Goal: Information Seeking & Learning: Learn about a topic

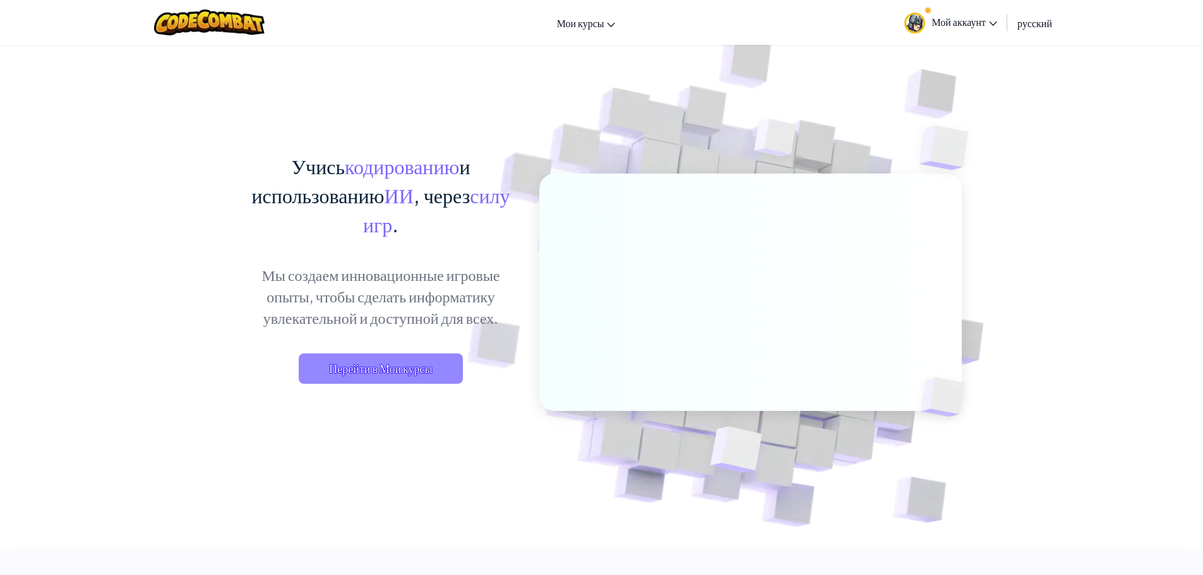
click at [372, 376] on span "Перейти в Мои курсы" at bounding box center [381, 369] width 164 height 30
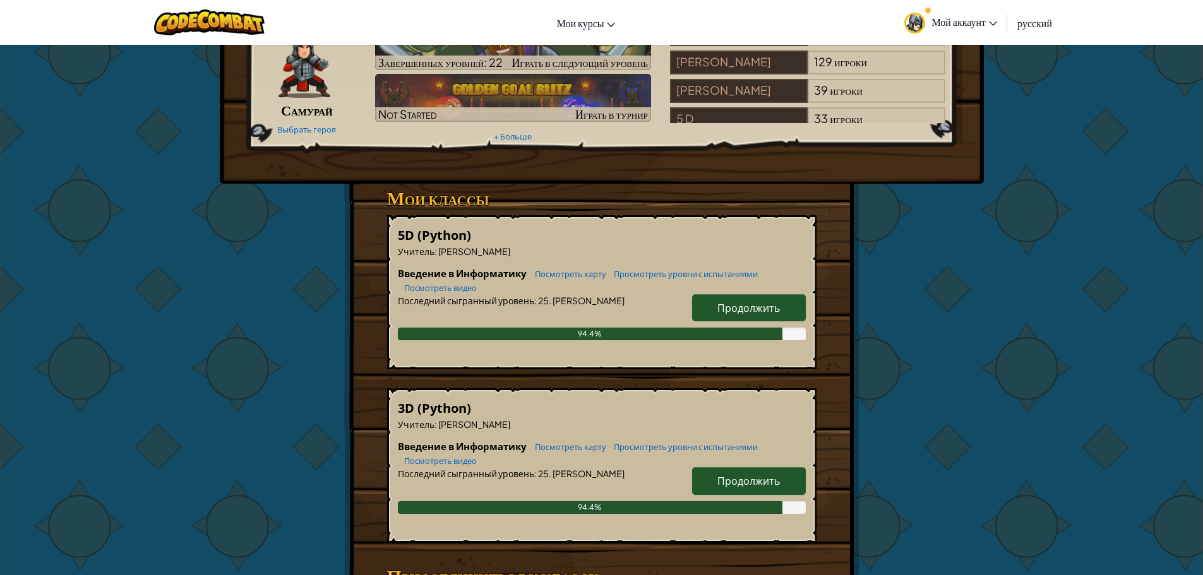
scroll to position [189, 0]
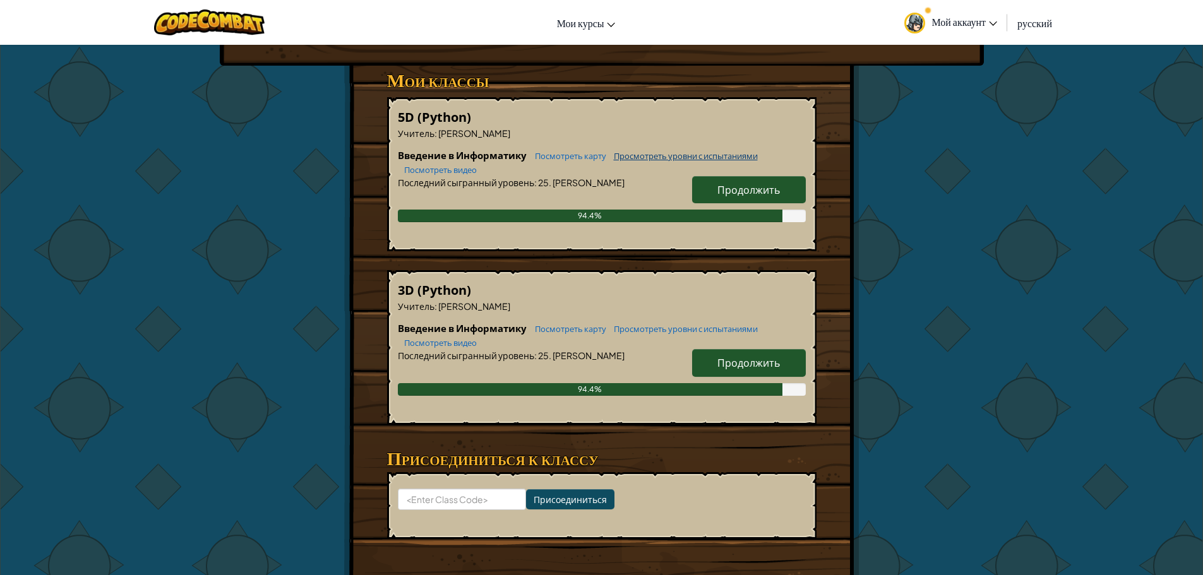
click at [723, 161] on link "Просмотреть уровни с испытаниями" at bounding box center [683, 156] width 150 height 10
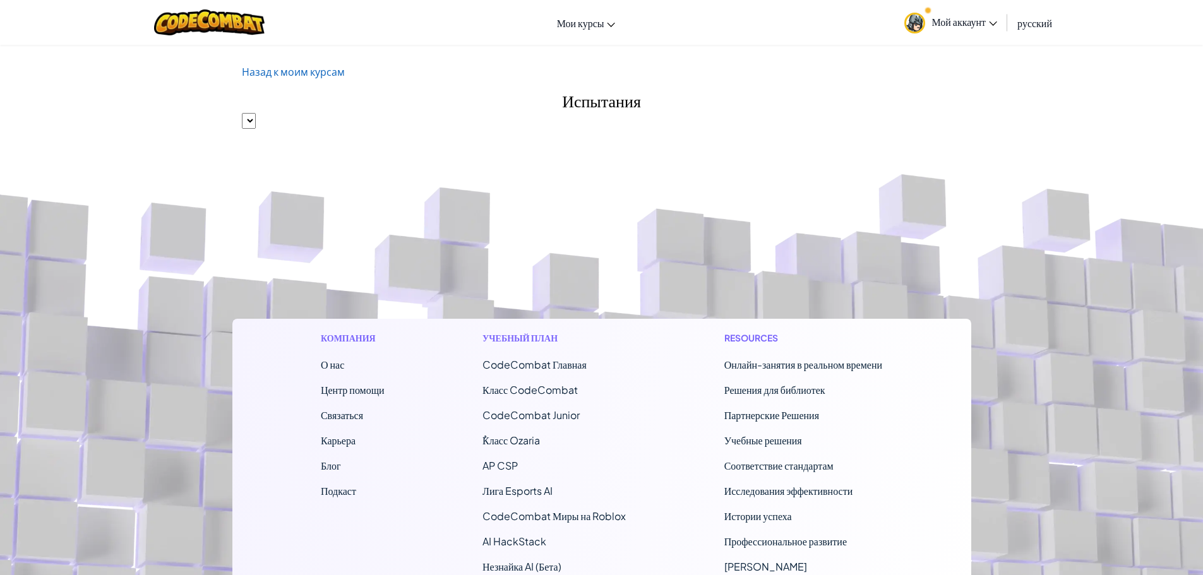
select select
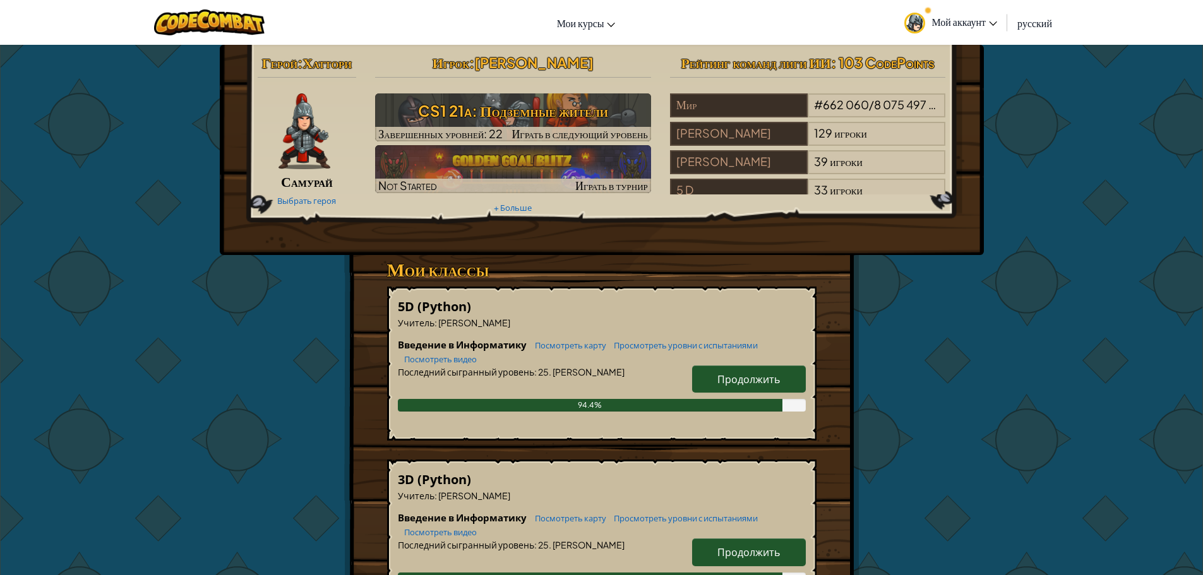
scroll to position [51, 0]
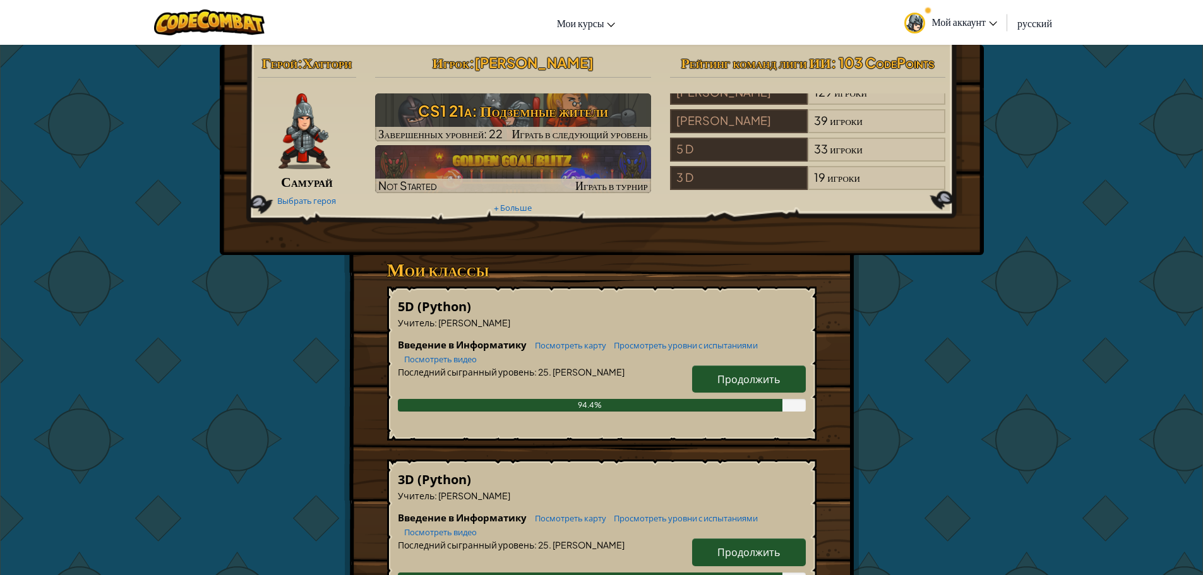
click at [741, 366] on h6 "Введение в Информатику Посмотреть карту Просмотреть уровни с испытаниями Посмот…" at bounding box center [602, 352] width 408 height 28
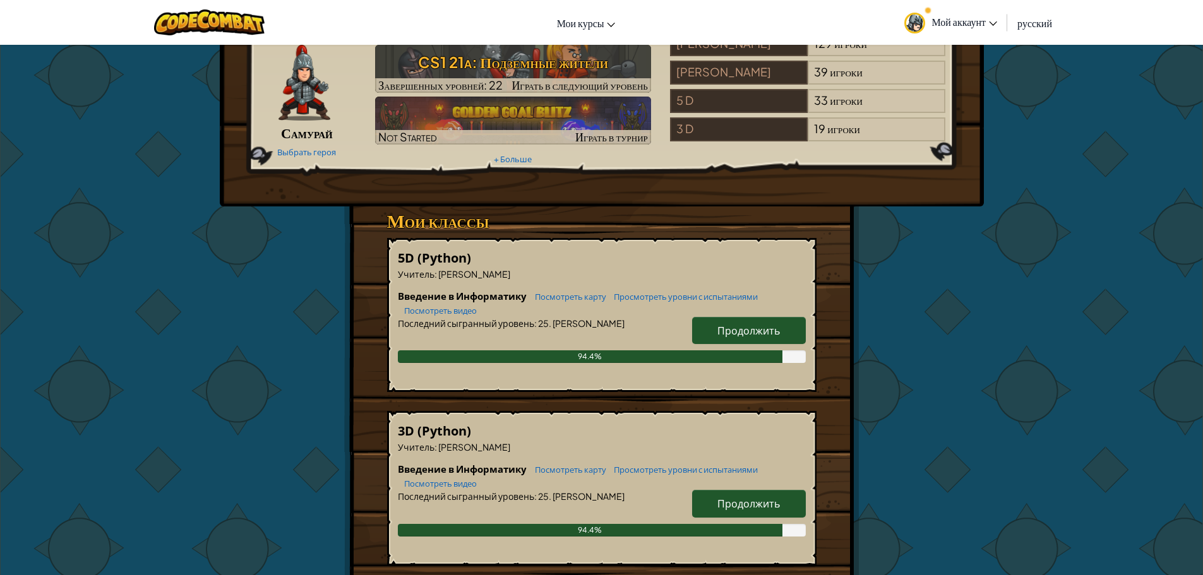
scroll to position [63, 0]
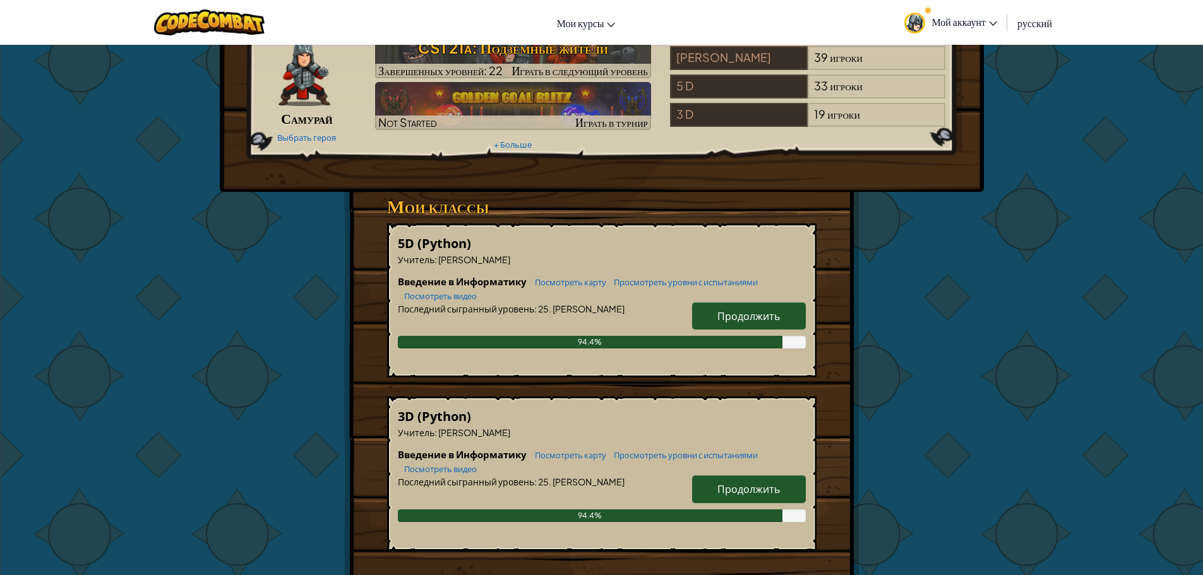
click at [752, 496] on span "Продолжить" at bounding box center [748, 489] width 63 height 13
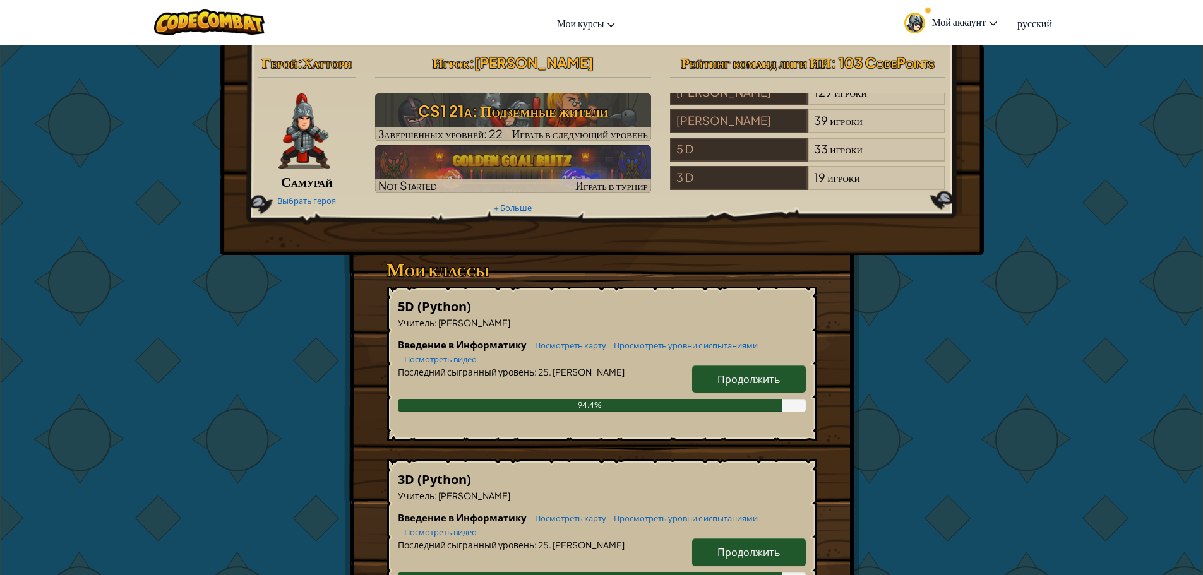
select select "ru"
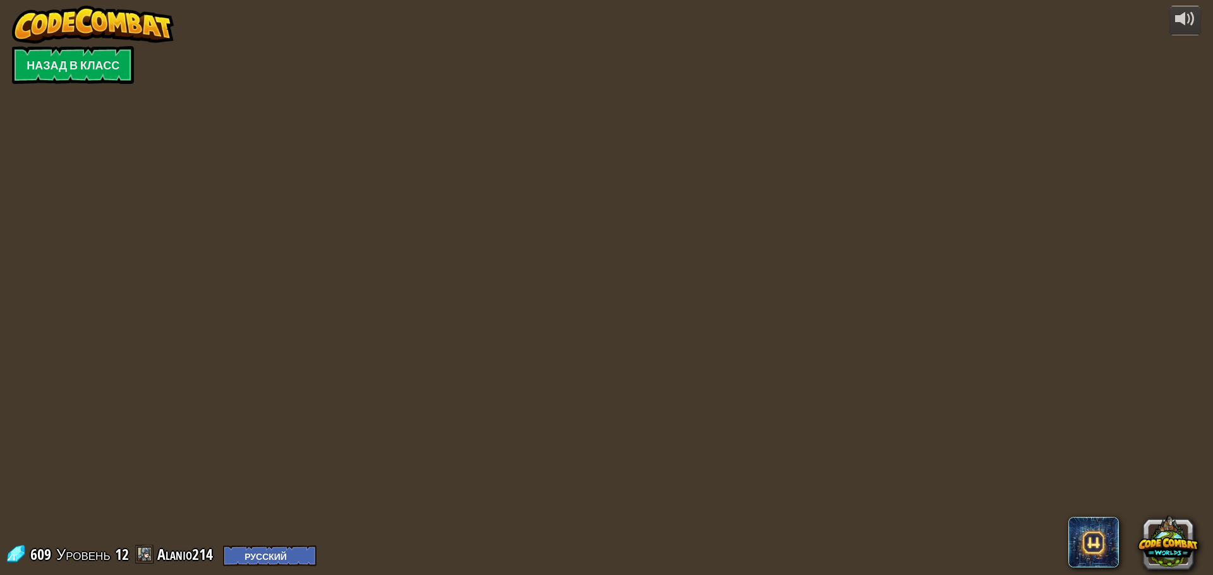
select select "ru"
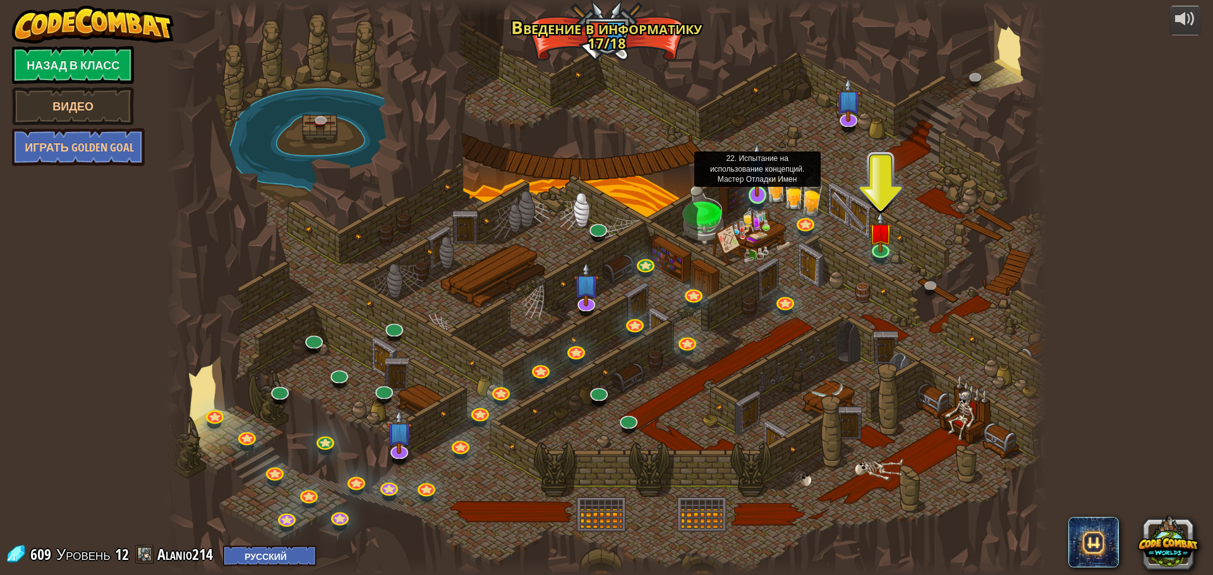
click at [759, 189] on img at bounding box center [756, 170] width 23 height 54
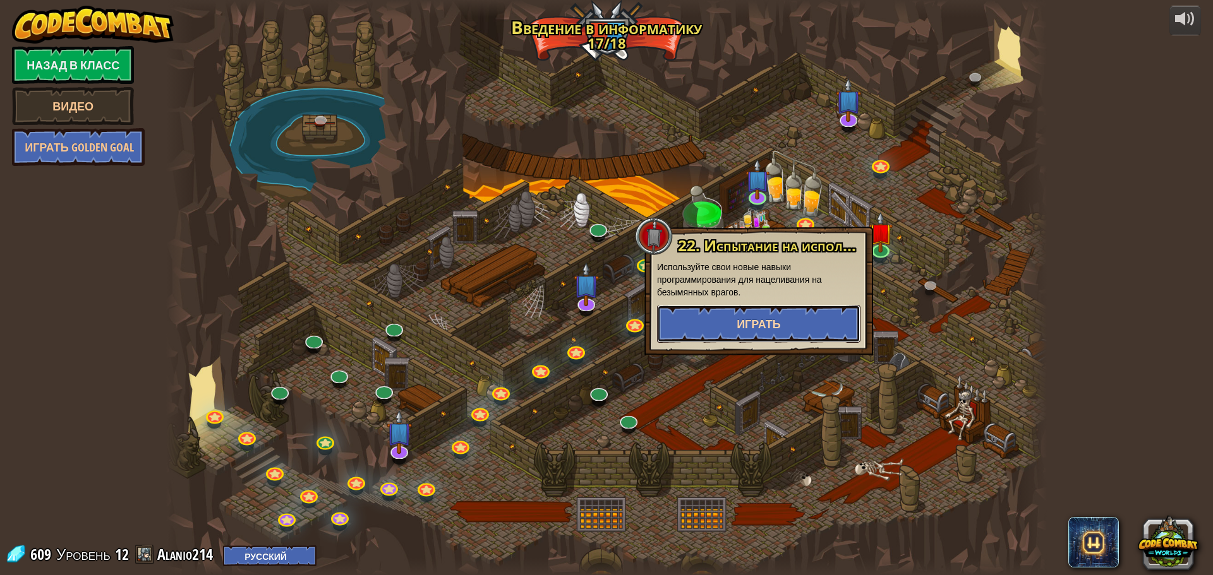
click at [728, 336] on button "Играть" at bounding box center [758, 324] width 203 height 38
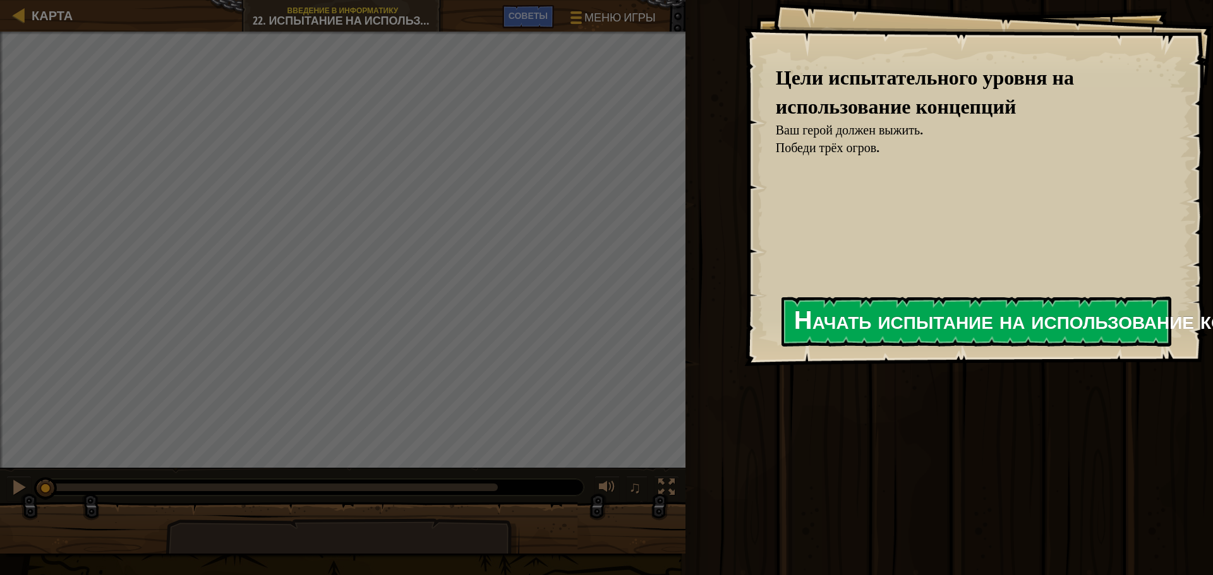
click at [888, 297] on div "Цели испытательного уровня на использование концепций Ваш герой должен выжить. …" at bounding box center [978, 183] width 469 height 366
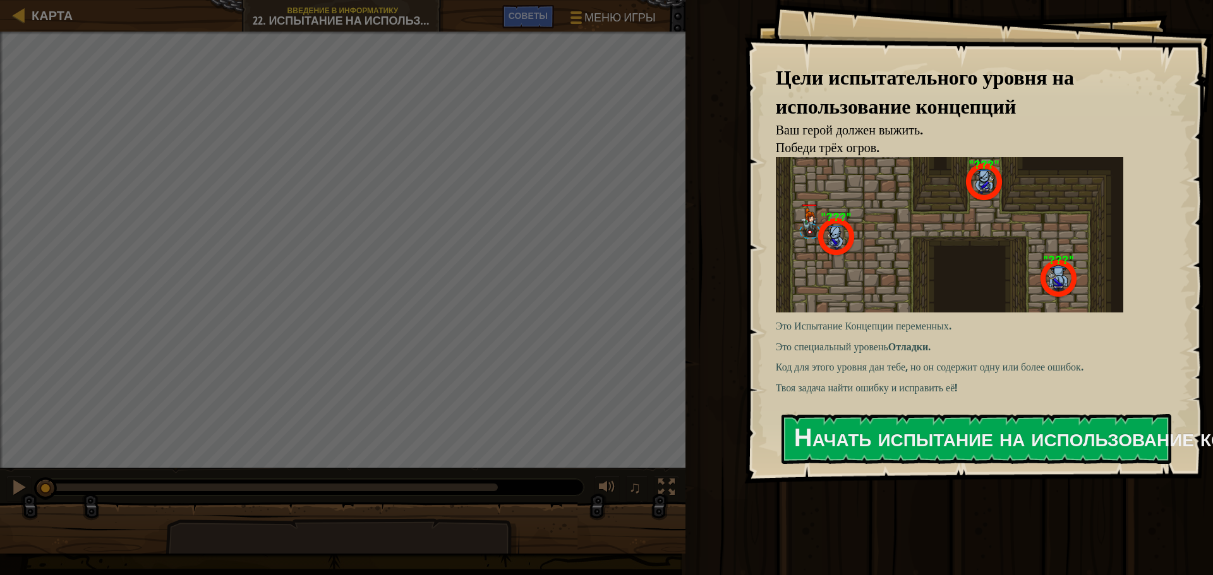
click at [911, 308] on img at bounding box center [949, 234] width 347 height 155
click at [892, 429] on button "Начать испытание на использование концепций" at bounding box center [976, 439] width 390 height 50
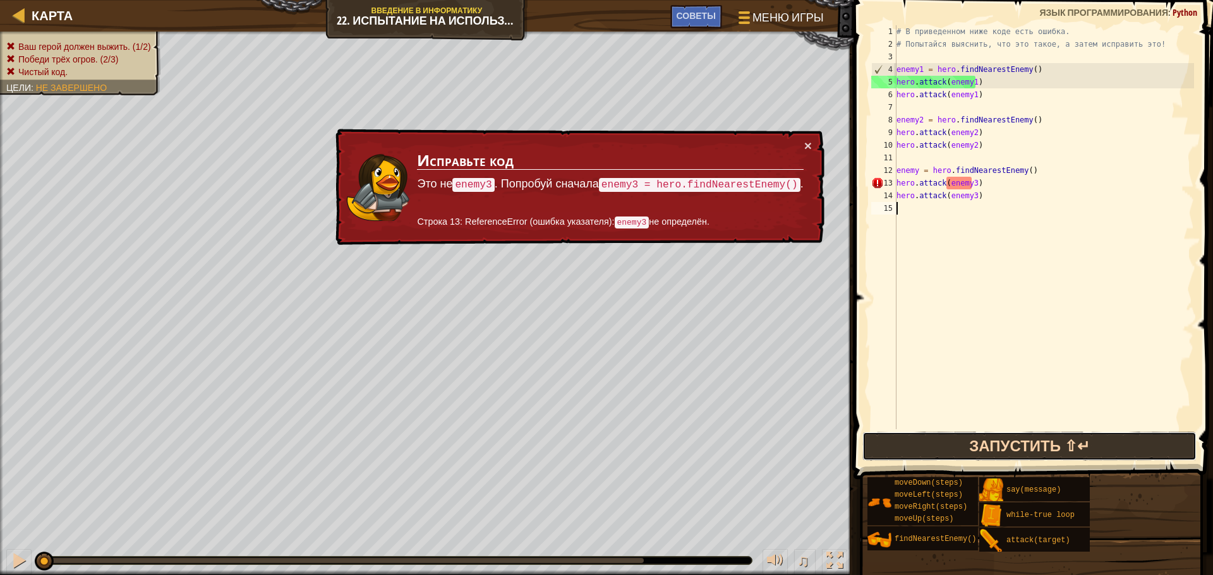
click at [1009, 435] on button "Запустить ⇧↵" at bounding box center [1029, 446] width 334 height 29
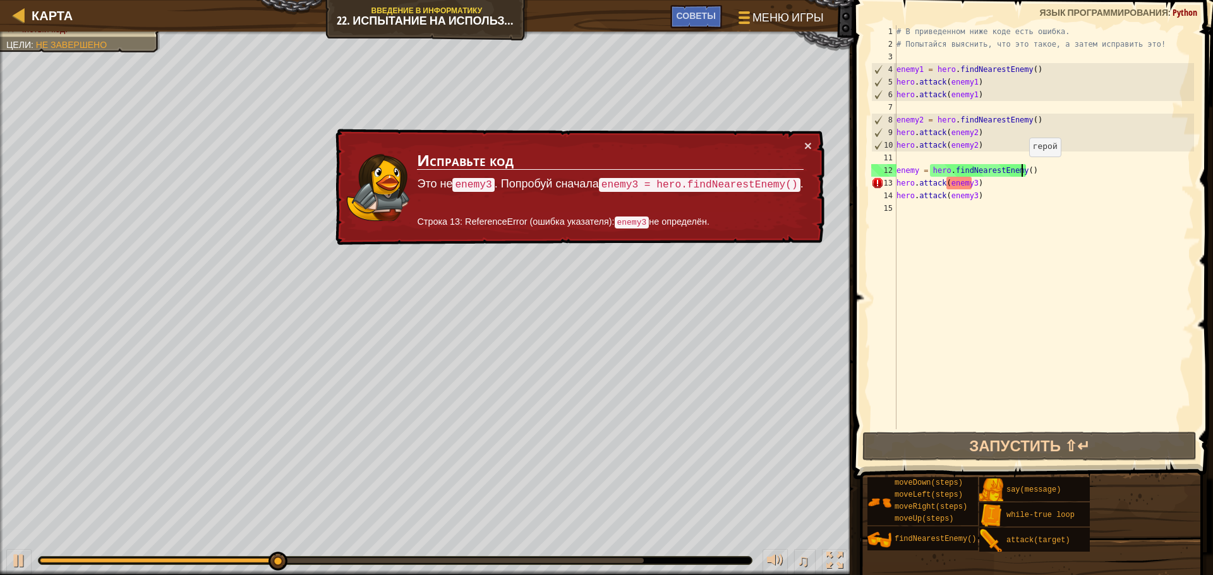
click at [1023, 169] on div "# В приведенном ниже коде есть ошибка. # Попытайся выяснить, что это такое, а з…" at bounding box center [1044, 239] width 300 height 429
click at [917, 172] on div "# В приведенном ниже коде есть ошибка. # Попытайся выяснить, что это такое, а з…" at bounding box center [1044, 239] width 300 height 429
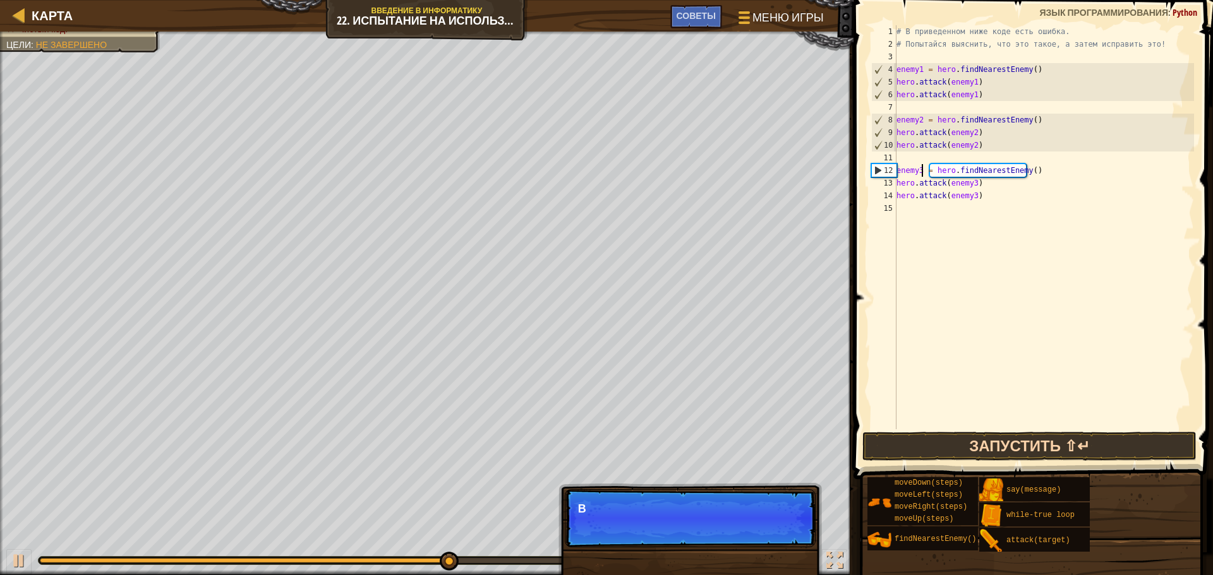
type textarea "enemy3 = hero.findNearestEnemy()"
click at [923, 447] on button "Запустить ⇧↵" at bounding box center [1029, 446] width 334 height 29
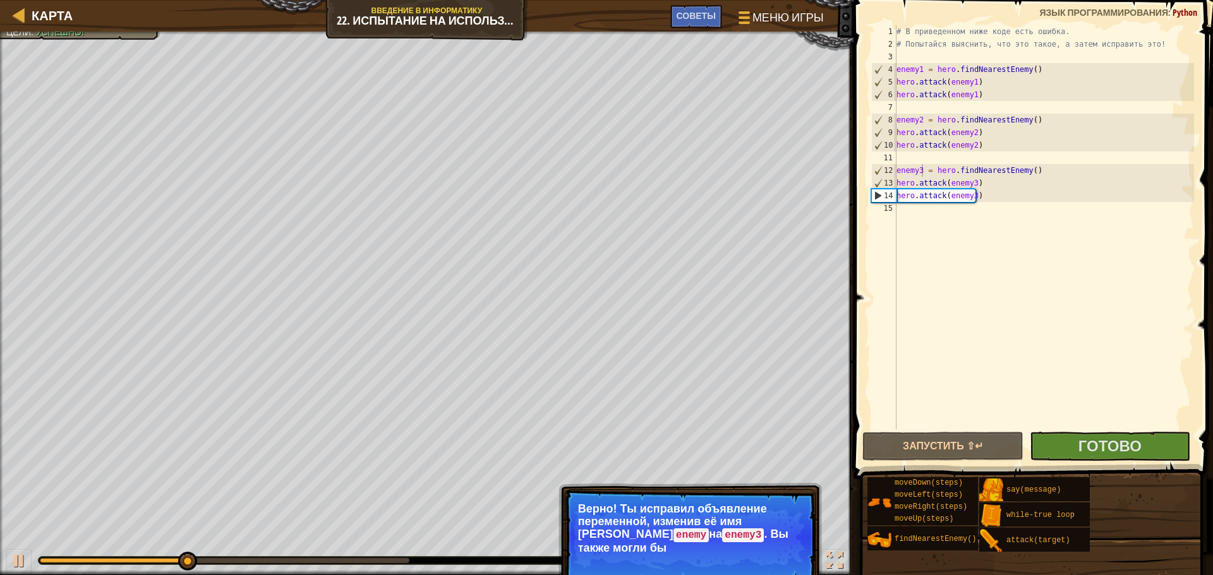
click at [1059, 431] on span at bounding box center [1033, 221] width 369 height 517
click at [1069, 433] on button "Готово" at bounding box center [1109, 446] width 160 height 29
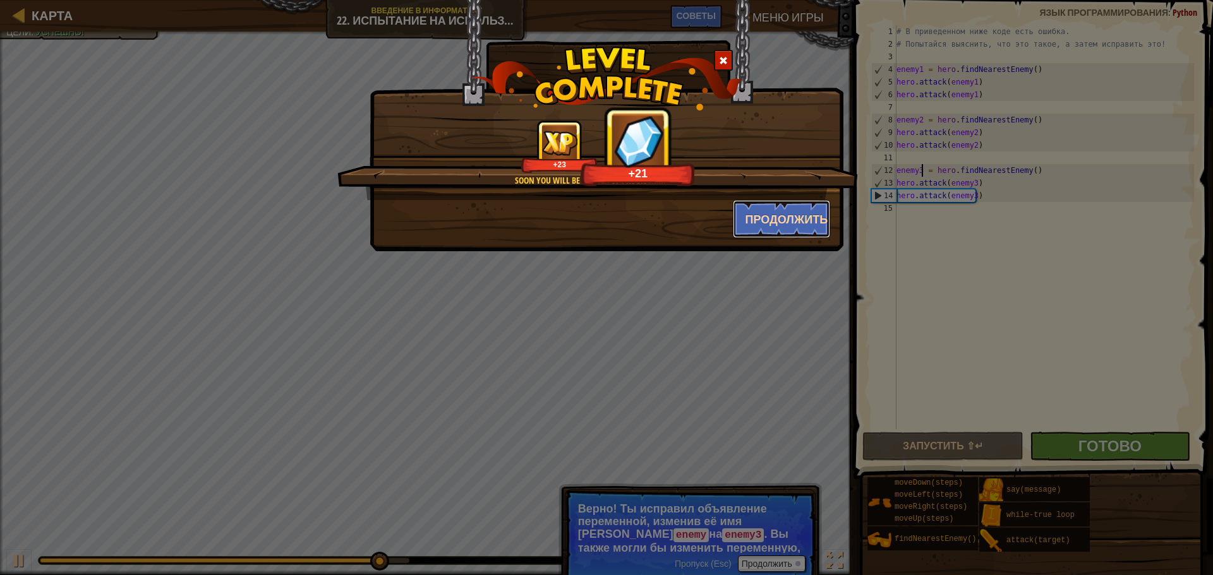
click at [780, 228] on button "Продолжить" at bounding box center [782, 219] width 98 height 38
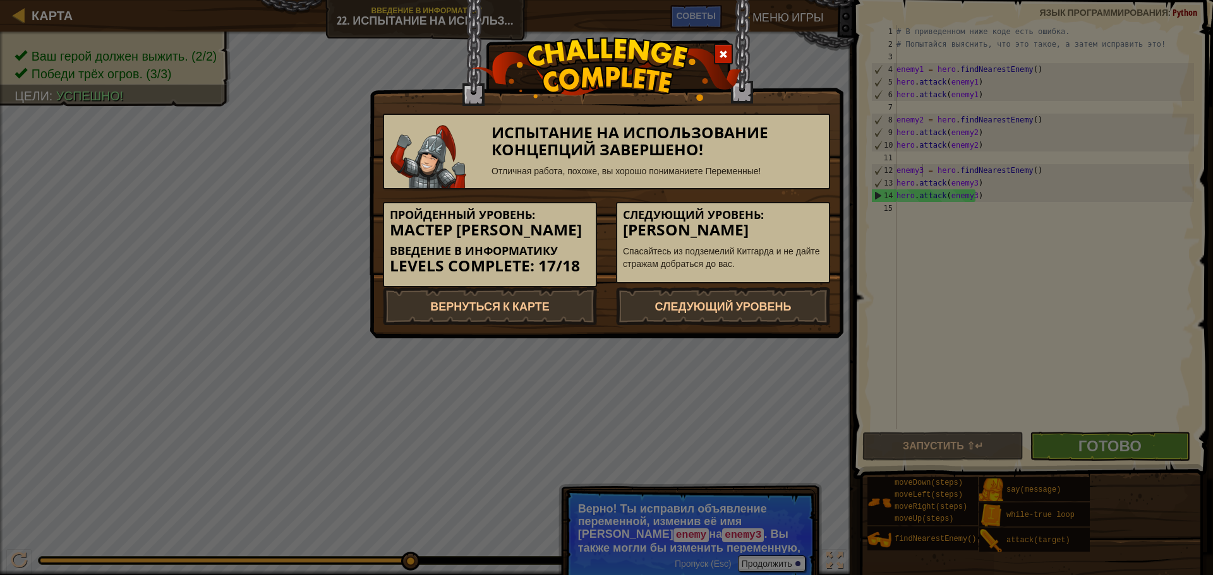
click at [718, 52] on div at bounding box center [723, 54] width 19 height 21
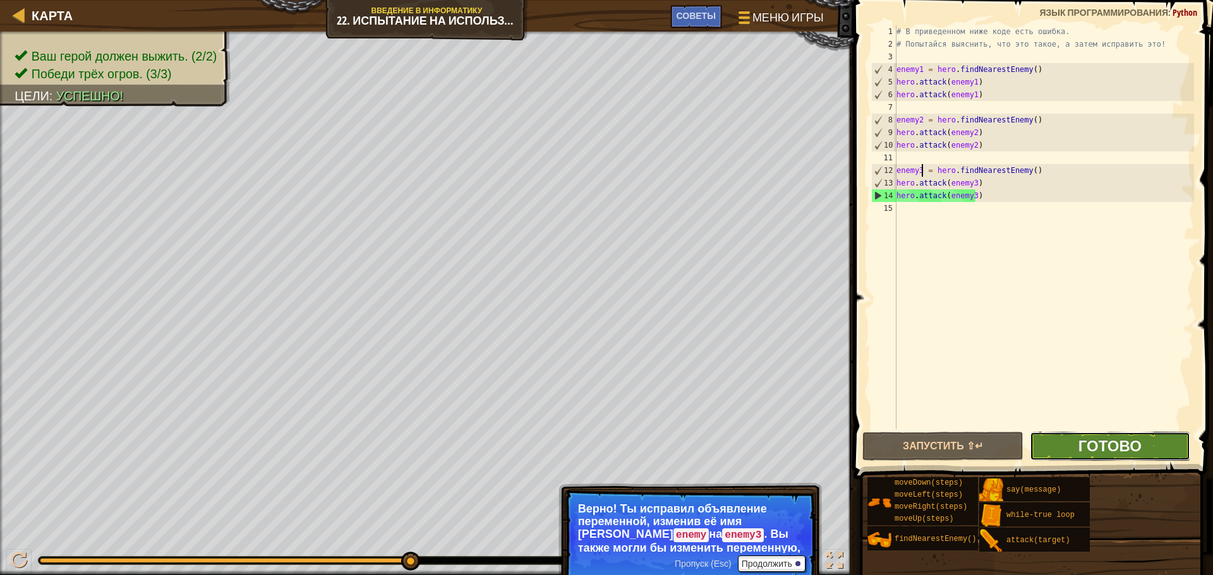
click at [1079, 448] on span "Готово" at bounding box center [1109, 446] width 63 height 20
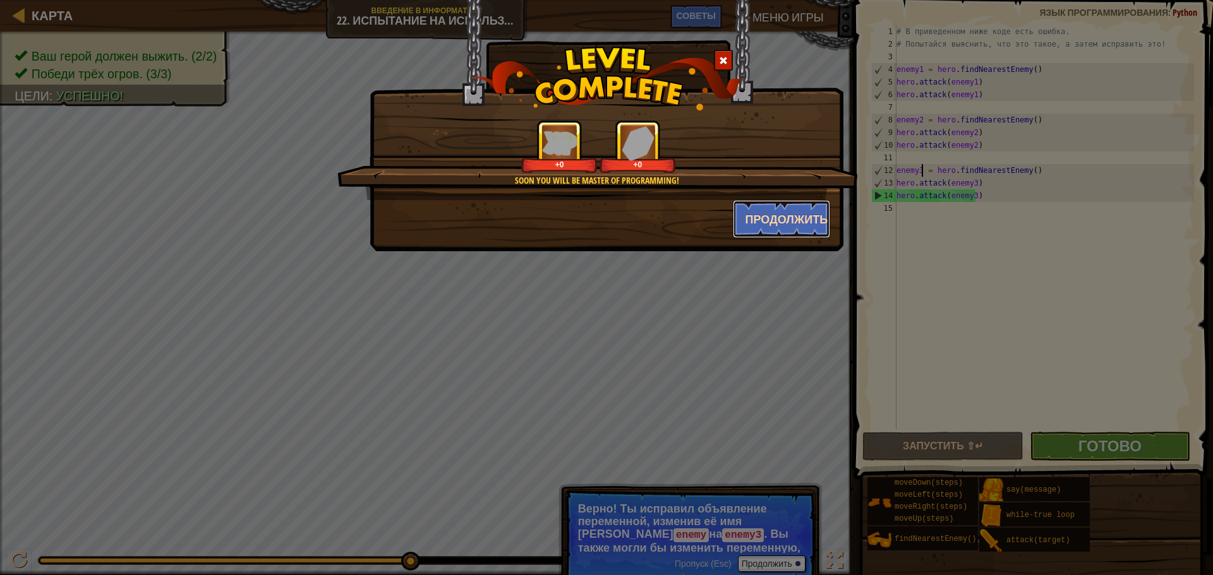
click at [776, 229] on button "Продолжить" at bounding box center [782, 219] width 98 height 38
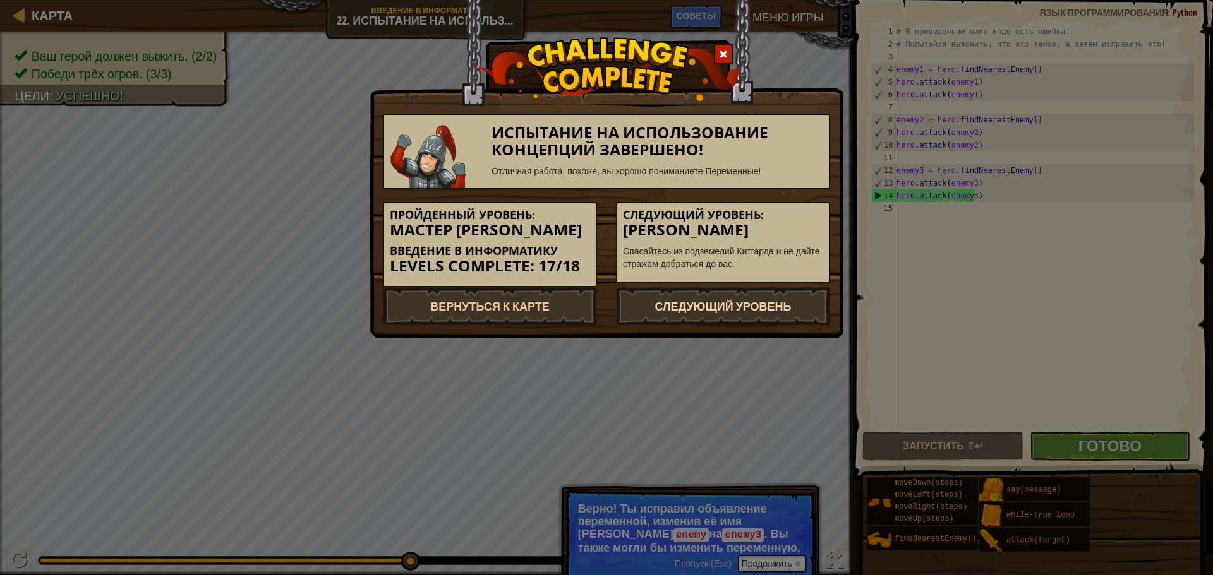
click at [755, 303] on link "Следующий уровень" at bounding box center [723, 306] width 214 height 38
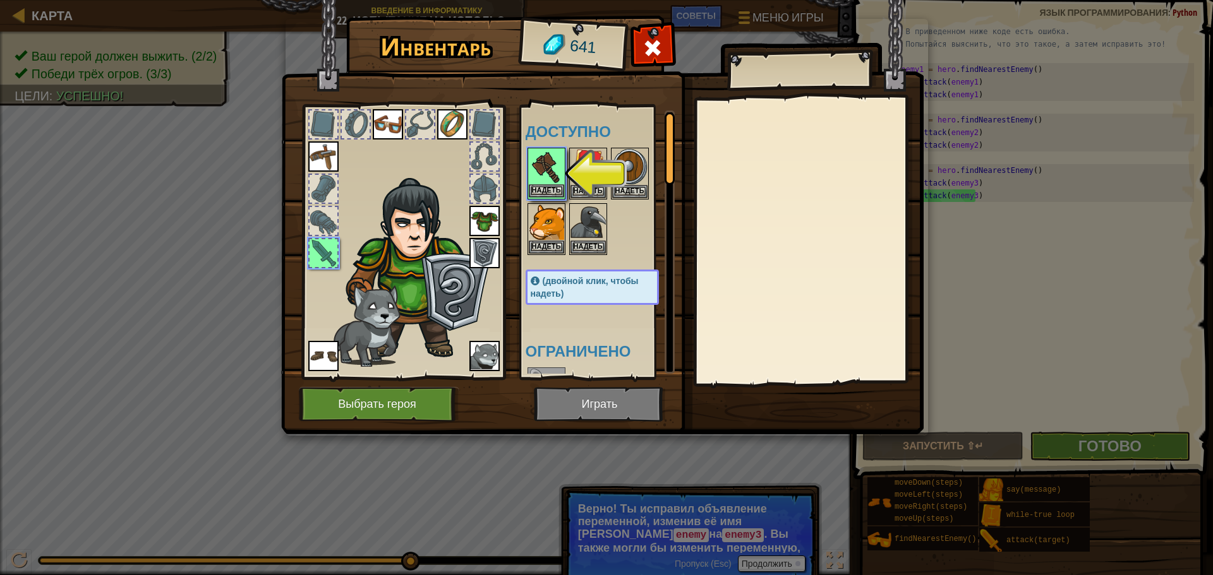
click at [541, 183] on img at bounding box center [546, 166] width 35 height 35
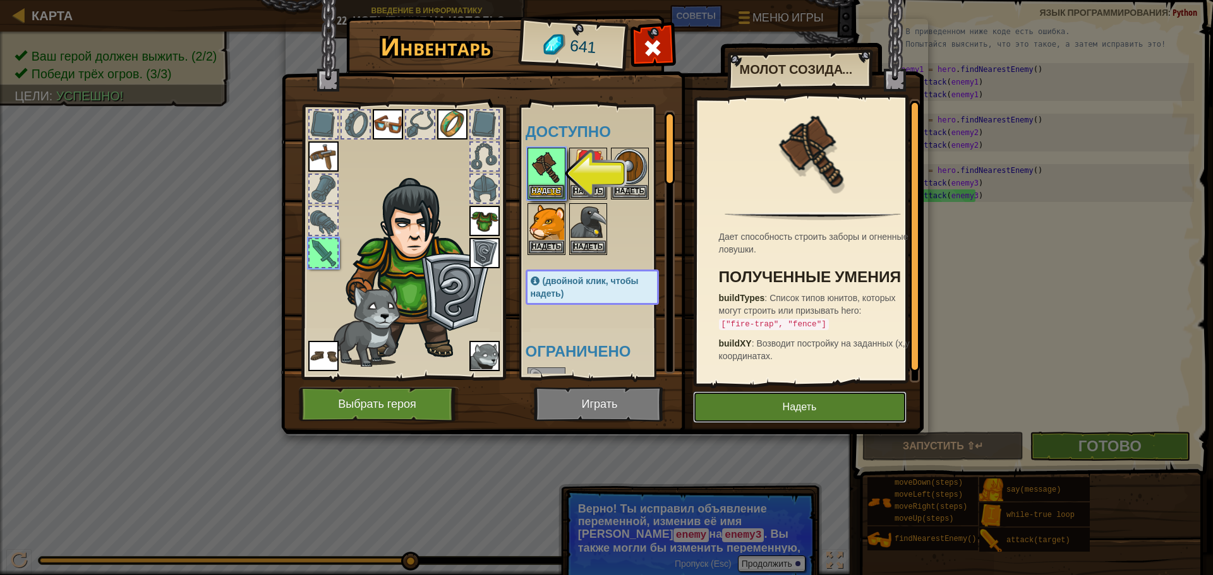
click at [767, 404] on button "Надеть" at bounding box center [799, 408] width 213 height 32
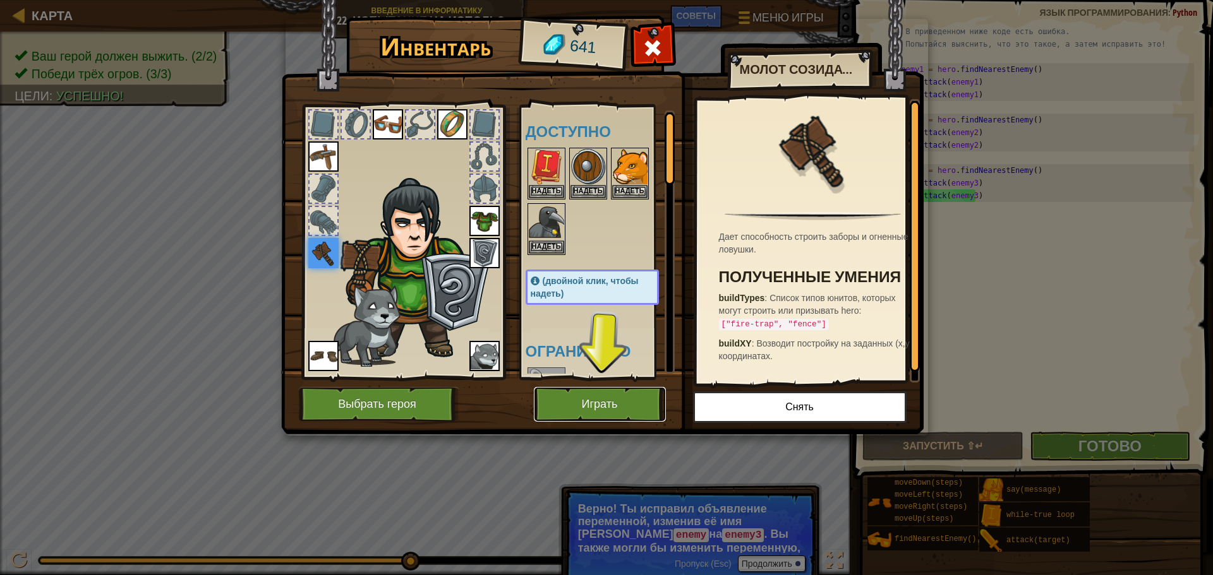
click at [587, 404] on button "Играть" at bounding box center [600, 404] width 132 height 35
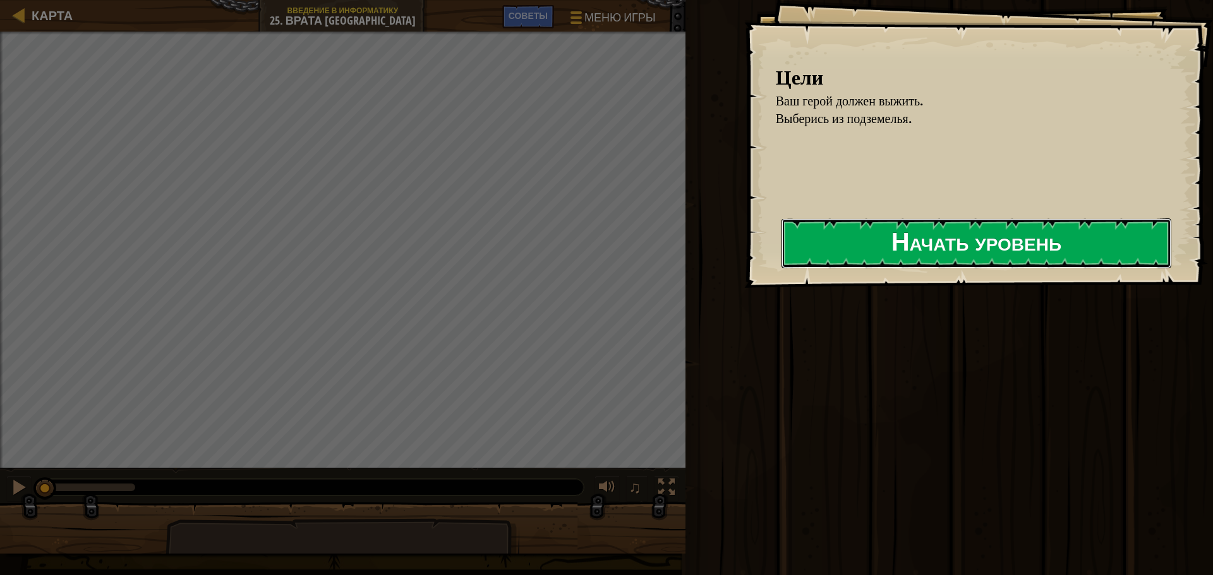
click at [842, 237] on button "Начать уровень" at bounding box center [976, 244] width 390 height 50
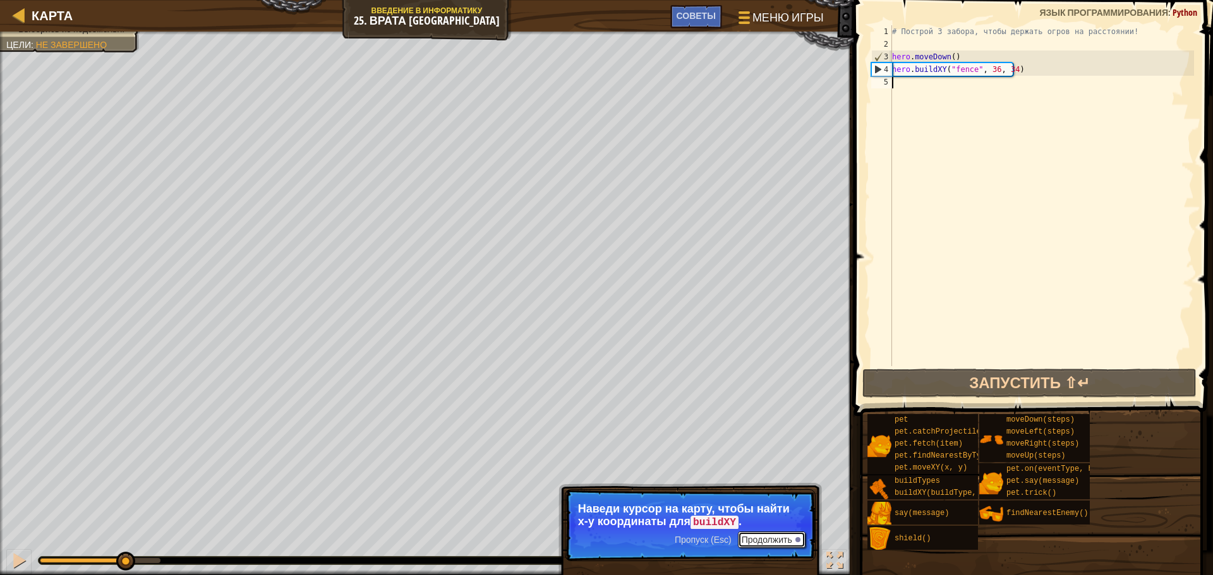
click at [778, 537] on button "Продолжить" at bounding box center [772, 540] width 68 height 16
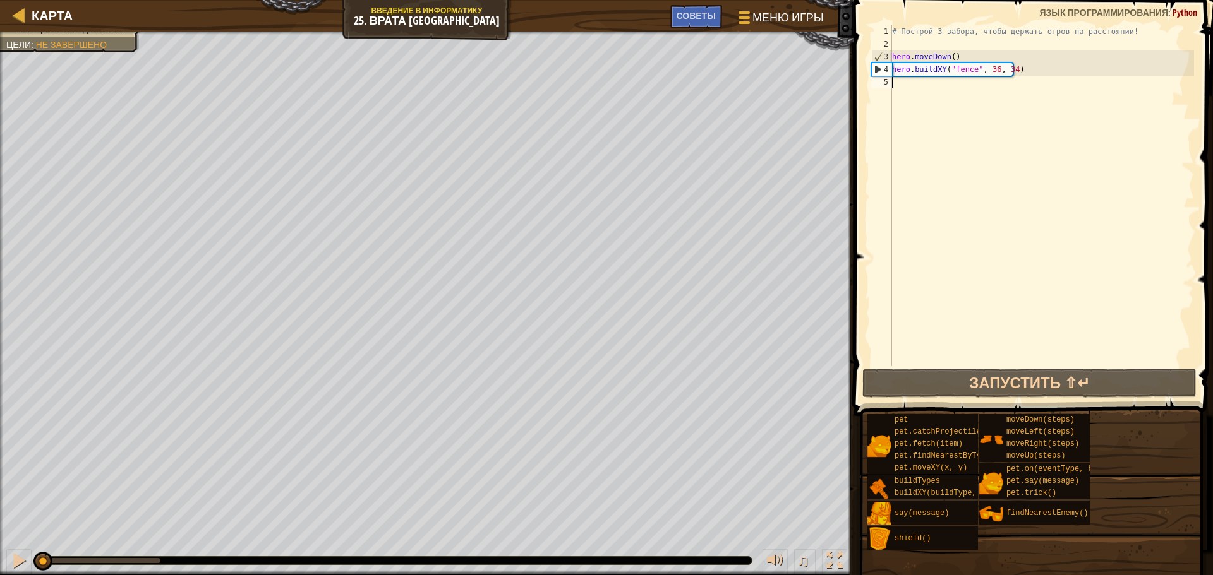
drag, startPoint x: 161, startPoint y: 556, endPoint x: 4, endPoint y: 573, distance: 158.3
click at [4, 573] on div "♫" at bounding box center [426, 558] width 853 height 38
drag, startPoint x: 1029, startPoint y: 64, endPoint x: 873, endPoint y: 66, distance: 156.0
click at [873, 66] on div "1 2 3 4 5 # Построй 3 забора, чтобы держать огров на расстоянии! hero . moveDow…" at bounding box center [1030, 195] width 325 height 341
type textarea "hero.buildXY("fence", 36, 34)"
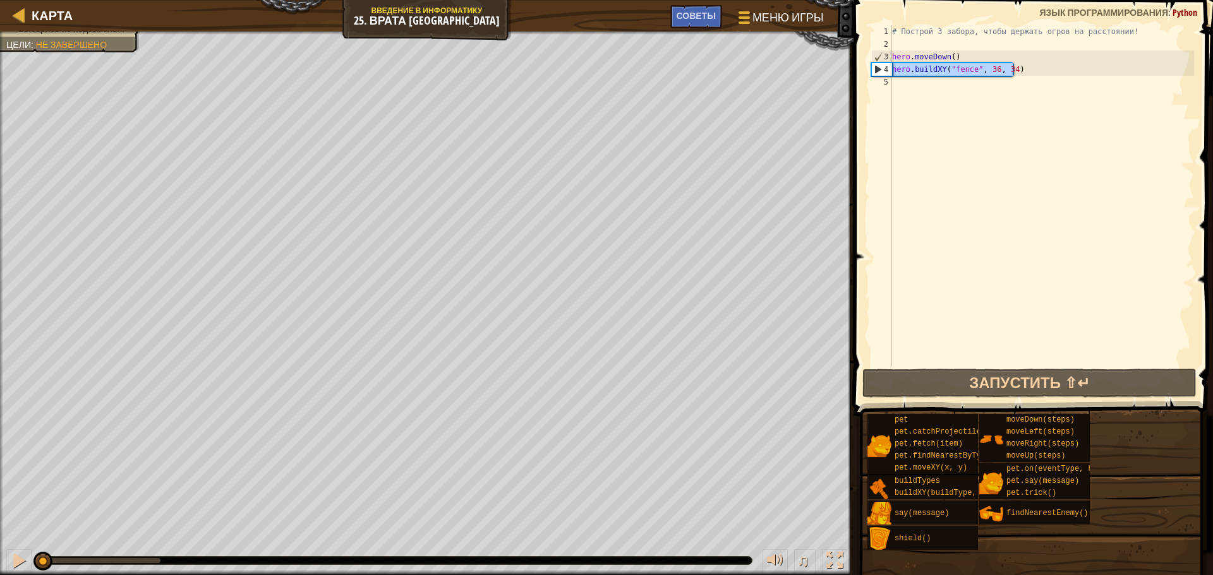
click at [1065, 71] on div "# Построй 3 забора, чтобы держать огров на расстоянии! hero . moveDown ( ) hero…" at bounding box center [1041, 195] width 304 height 341
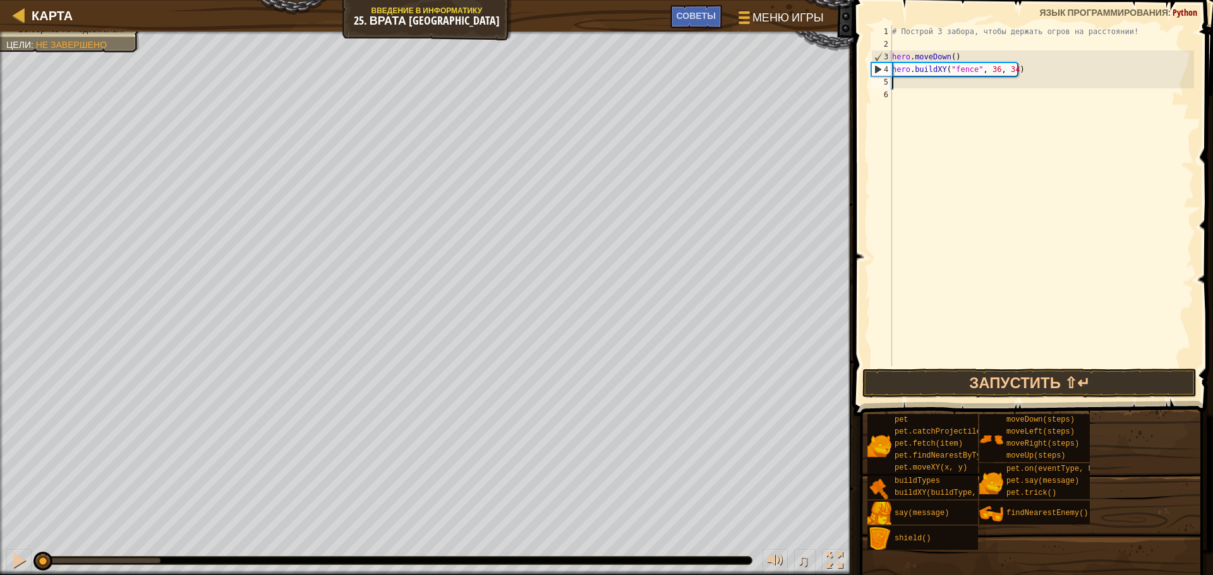
paste textarea "hero.buildXY("fence", 36, 34)"
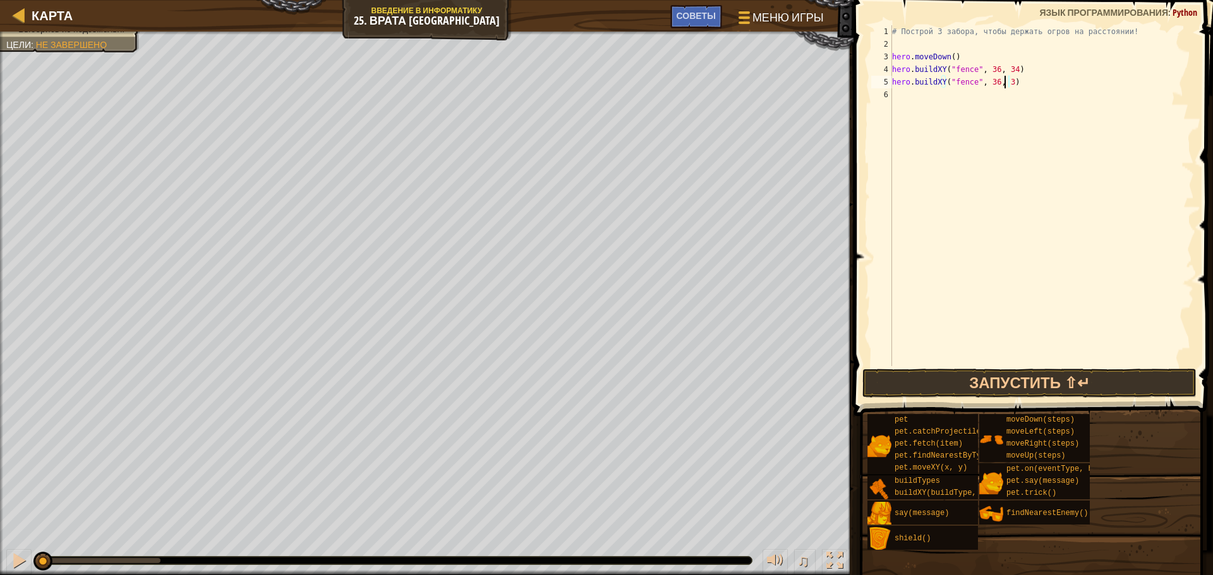
scroll to position [6, 9]
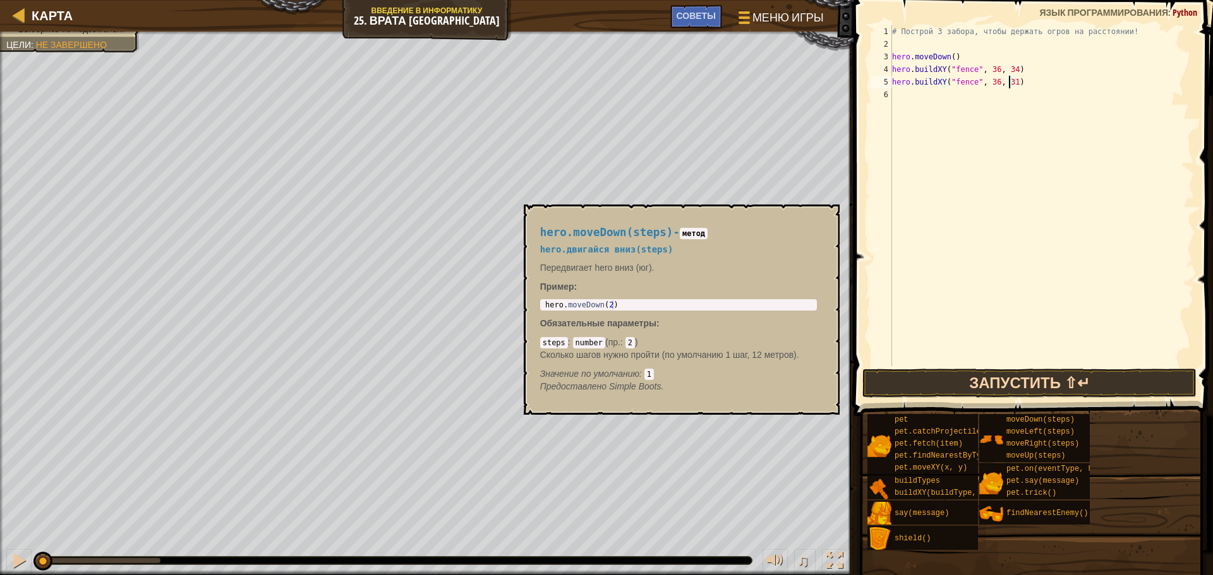
type textarea "hero.buildXY("fence", 36, 31)"
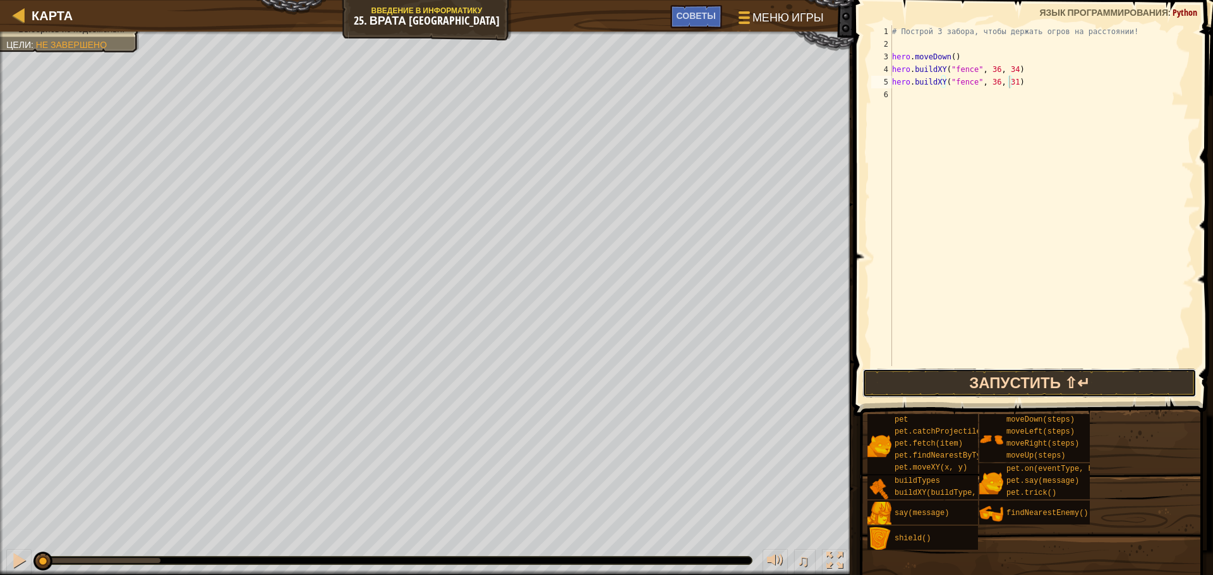
click at [1038, 371] on button "Запустить ⇧↵" at bounding box center [1029, 383] width 334 height 29
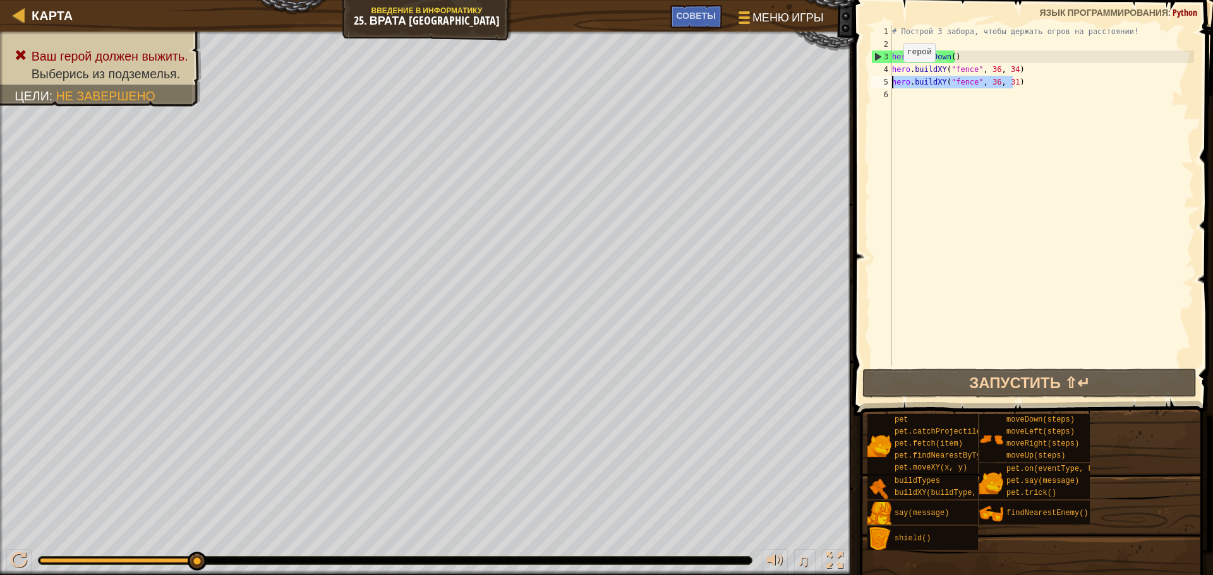
drag, startPoint x: 1022, startPoint y: 80, endPoint x: 858, endPoint y: 85, distance: 163.7
click at [858, 85] on div "hero.buildXY("fence", 36, 31) 1 2 3 4 5 6 # Построй 3 забора, чтобы держать огр…" at bounding box center [1030, 232] width 363 height 453
click at [1023, 76] on div "# Построй 3 забора, чтобы держать огров на расстоянии! hero . moveDown ( ) hero…" at bounding box center [1041, 195] width 304 height 341
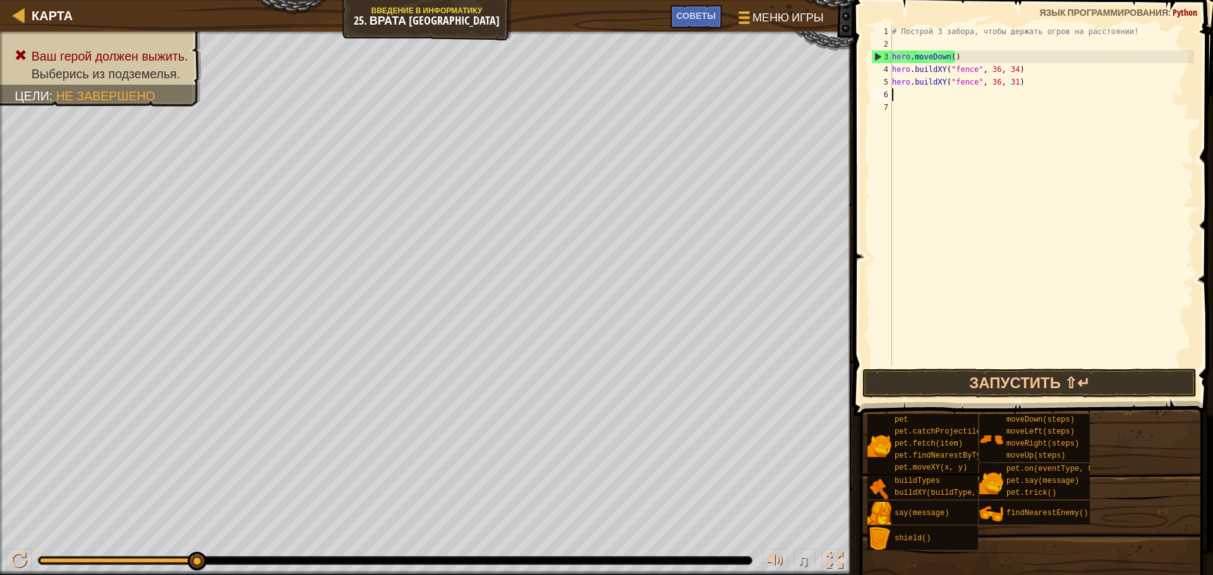
scroll to position [6, 0]
paste textarea "hero.buildXY("fence", 36, 31)"
type textarea "hero.buildXY("fence", 36, 27)"
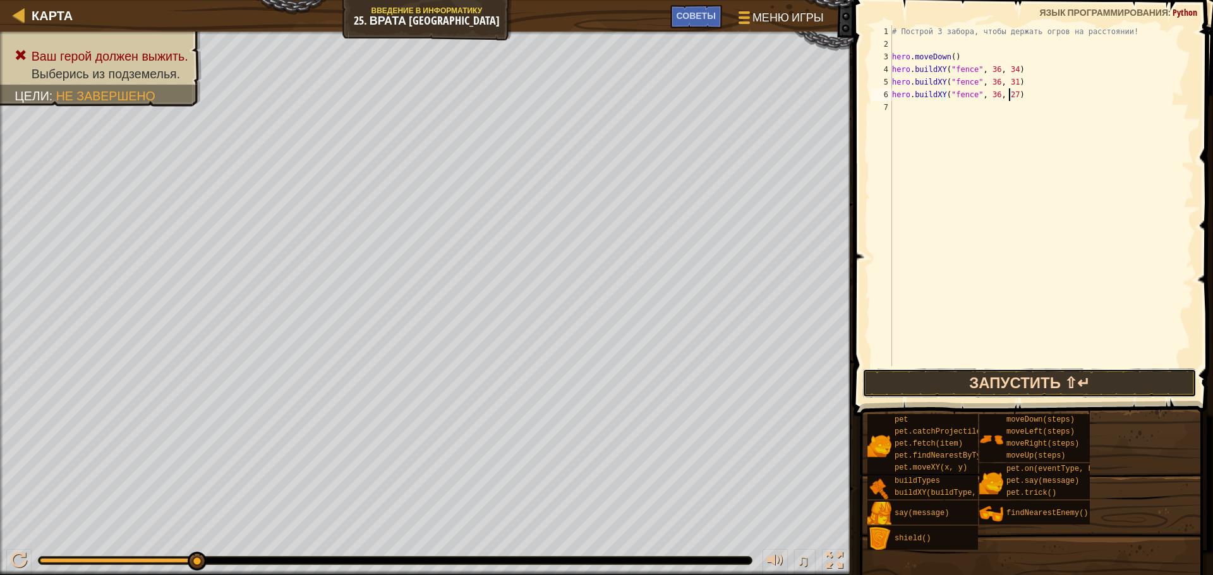
click at [1062, 373] on button "Запустить ⇧↵" at bounding box center [1029, 383] width 334 height 29
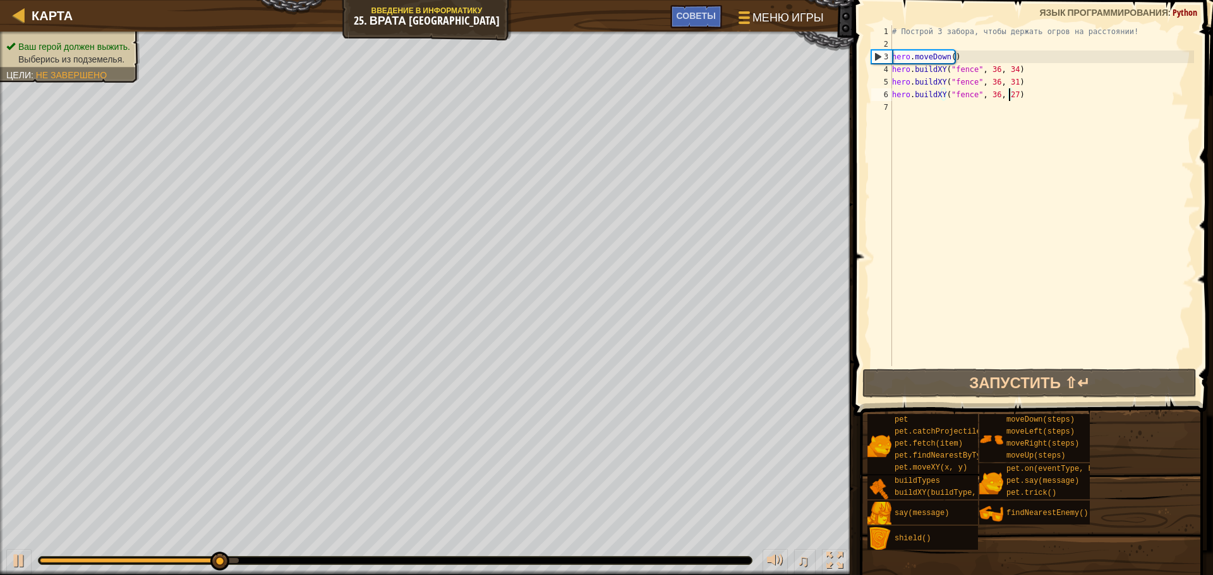
click at [54, 38] on div "Ваш герой должен выжить. Выберись из подземелья. Цели : Не завершено" at bounding box center [62, 52] width 154 height 59
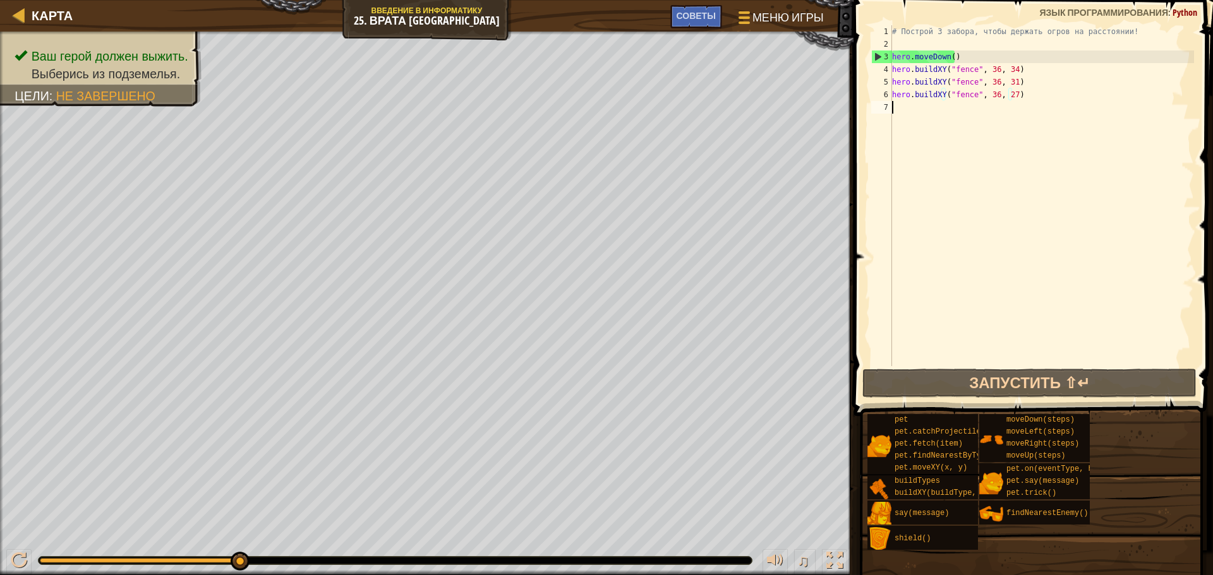
scroll to position [6, 0]
click at [1088, 114] on div "# Построй 3 забора, чтобы держать огров на расстоянии! hero . moveDown ( ) hero…" at bounding box center [1041, 208] width 304 height 366
click at [1060, 92] on div "# Построй 3 забора, чтобы держать огров на расстоянии! hero . moveDown ( ) hero…" at bounding box center [1041, 208] width 304 height 366
type textarea "hero.buildXY("fence", 36, 27)"
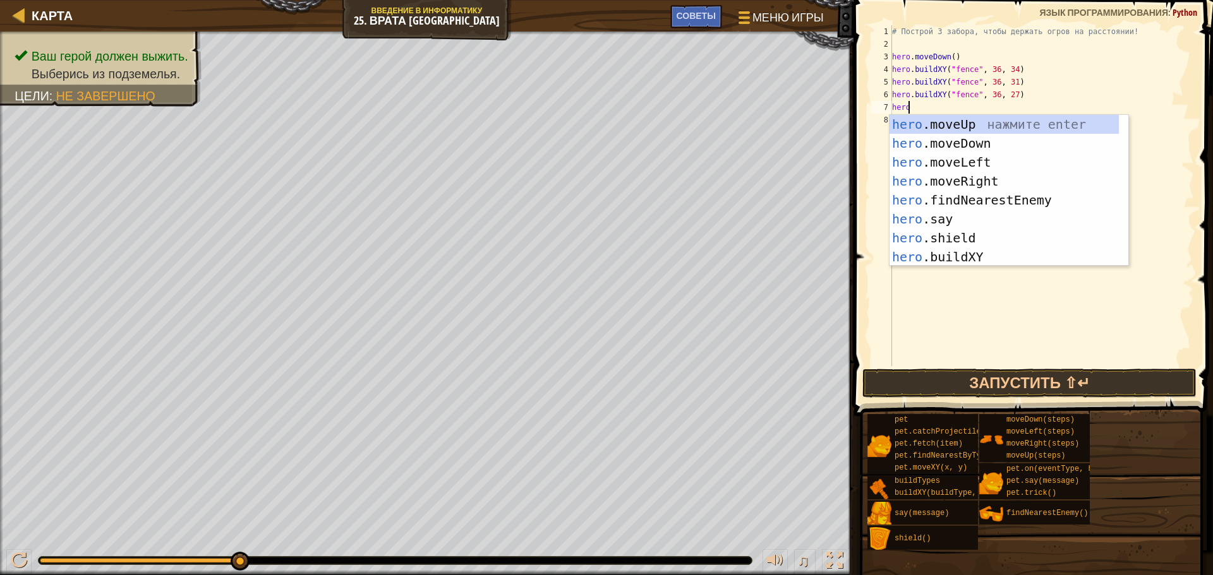
scroll to position [6, 1]
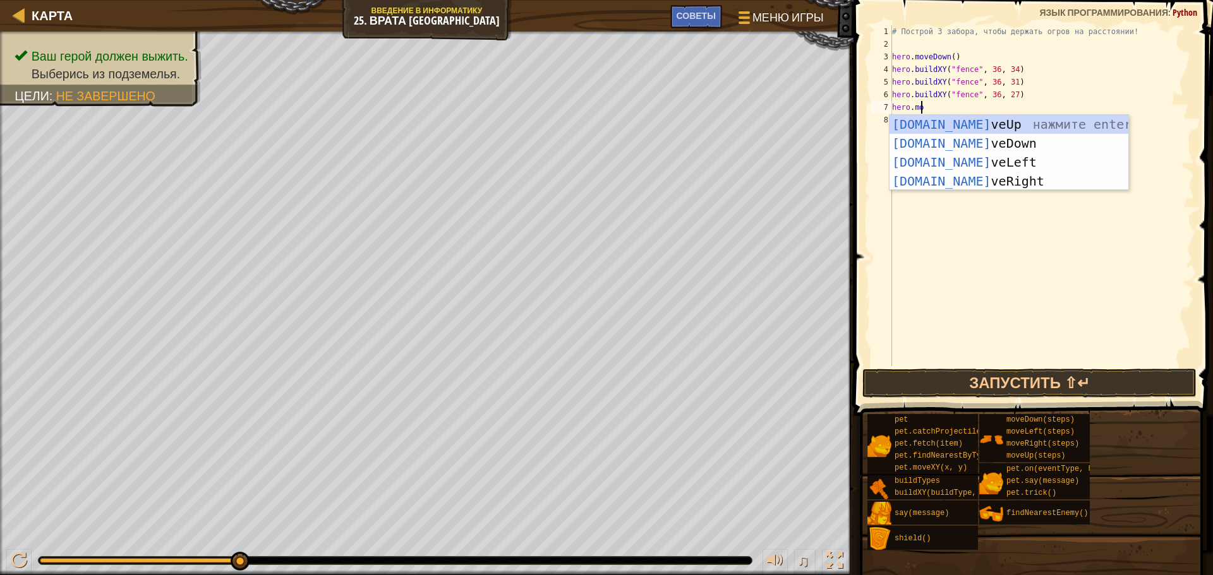
type textarea "hero.move"
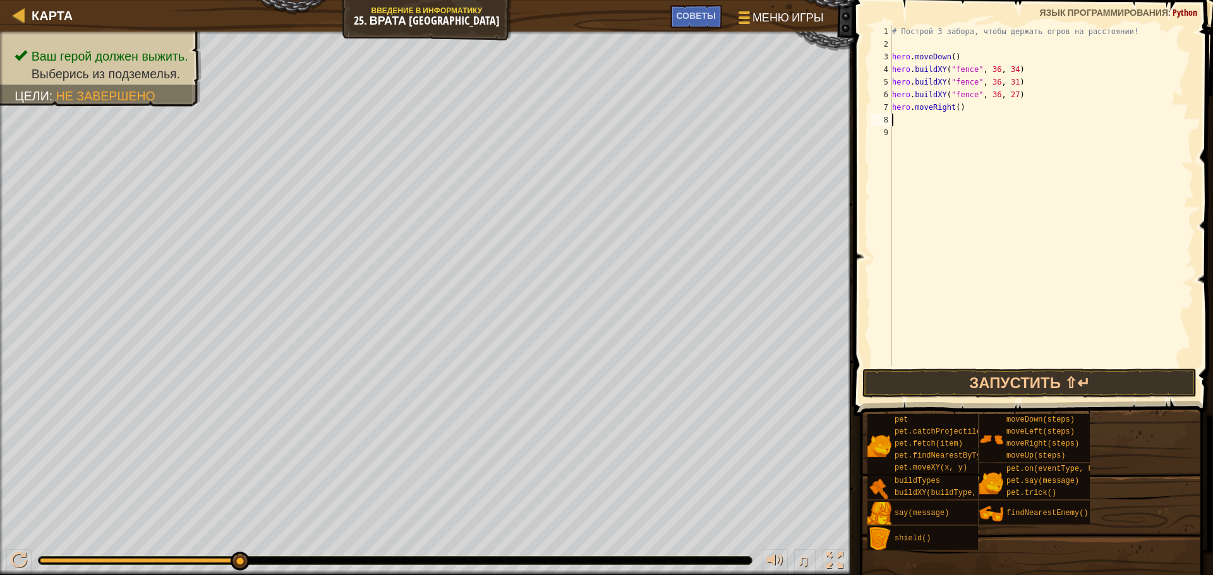
scroll to position [6, 0]
click at [929, 368] on span at bounding box center [1033, 189] width 369 height 453
click at [929, 380] on button "Запустить ⇧↵" at bounding box center [1029, 383] width 334 height 29
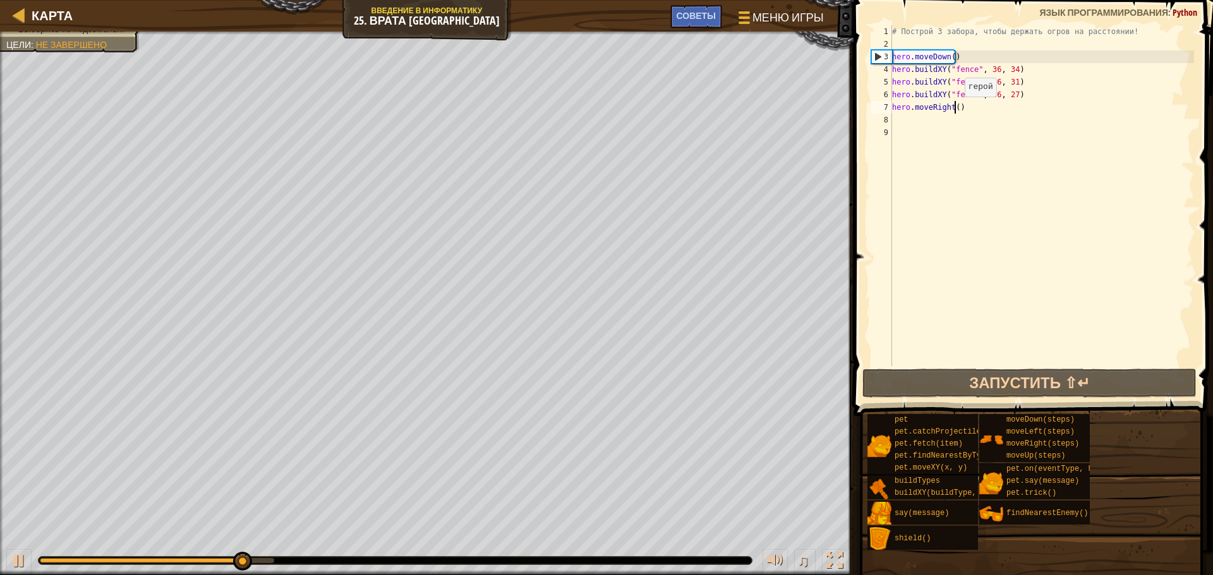
click at [954, 109] on div "# Построй 3 забора, чтобы держать огров на расстоянии! hero . moveDown ( ) hero…" at bounding box center [1041, 208] width 304 height 366
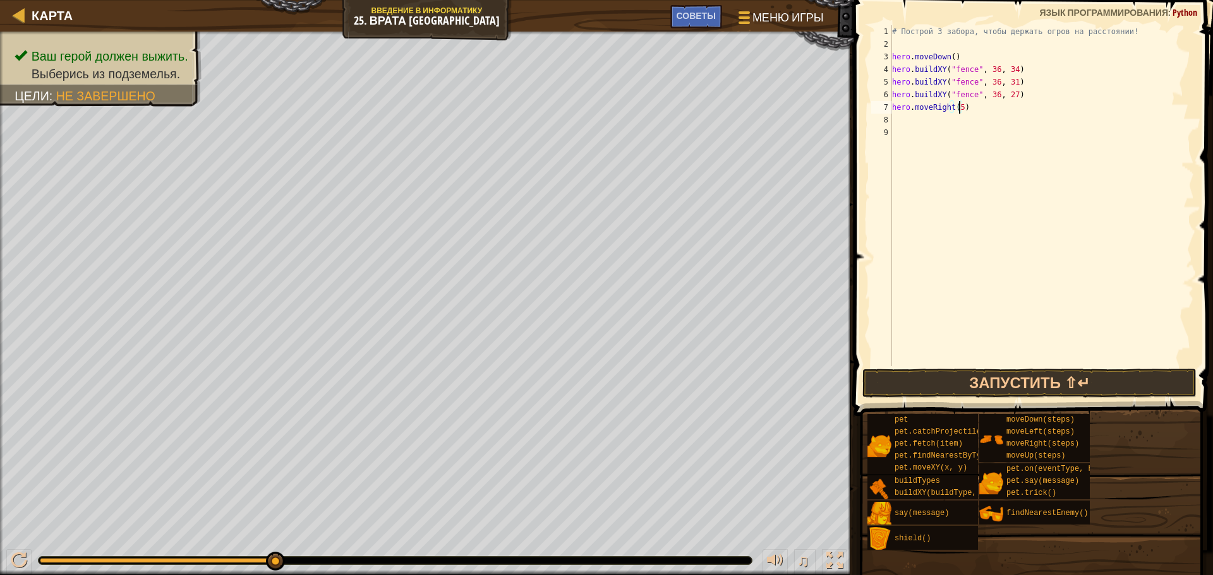
type textarea "hero.moveRight(5)"
click at [1007, 368] on span at bounding box center [1033, 189] width 369 height 453
click at [1004, 378] on button "Запустить ⇧↵" at bounding box center [1029, 383] width 334 height 29
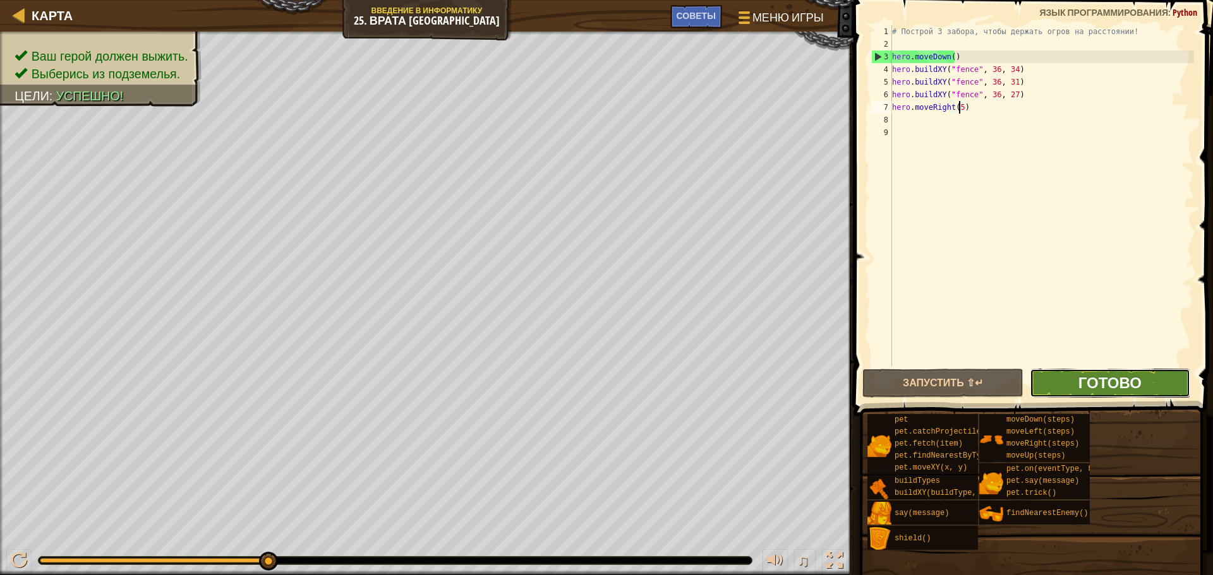
click at [1117, 373] on span "Готово" at bounding box center [1109, 383] width 63 height 20
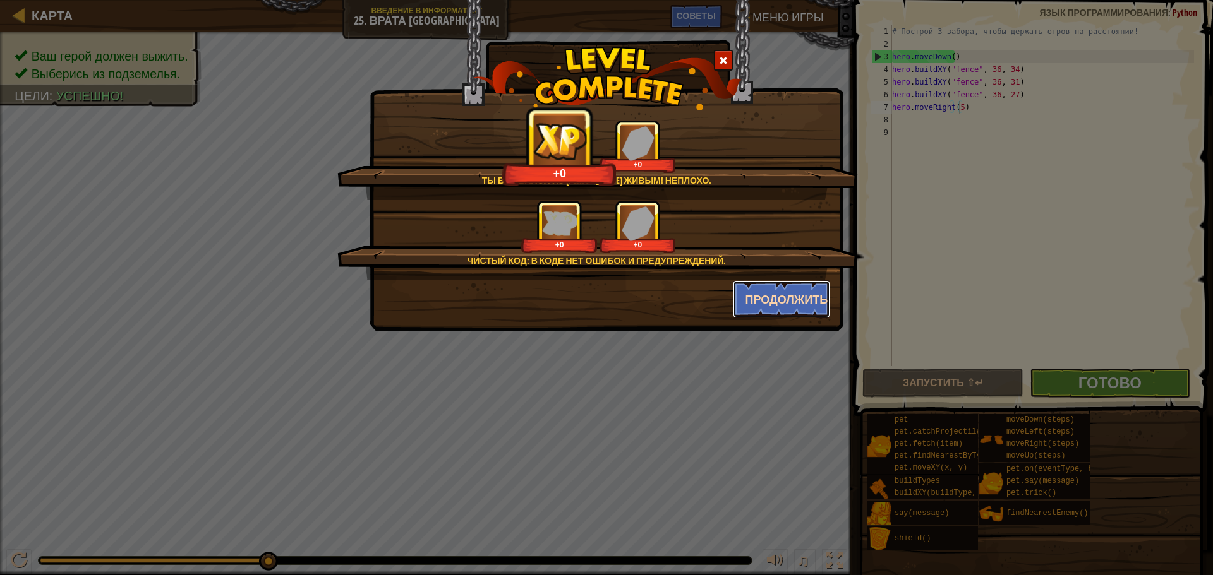
click at [738, 292] on button "Продолжить" at bounding box center [782, 299] width 98 height 38
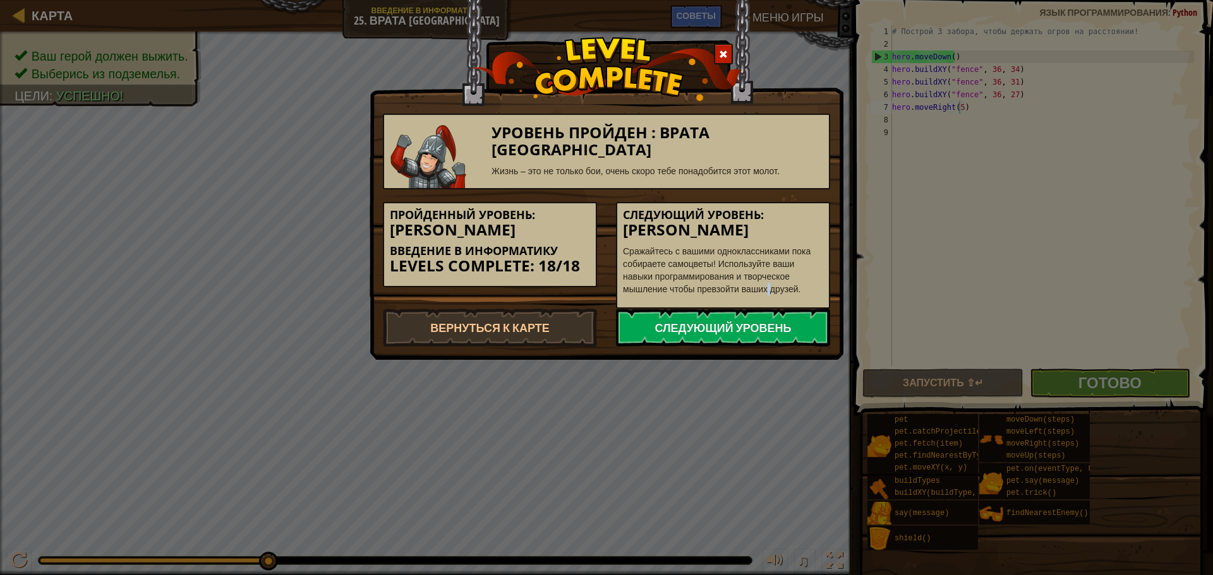
click at [759, 299] on div "Следующий уровень: [PERSON_NAME] Сражайтесь с вашими одноклассниками пока собир…" at bounding box center [723, 255] width 214 height 107
click at [719, 333] on link "Следующий уровень" at bounding box center [723, 328] width 214 height 38
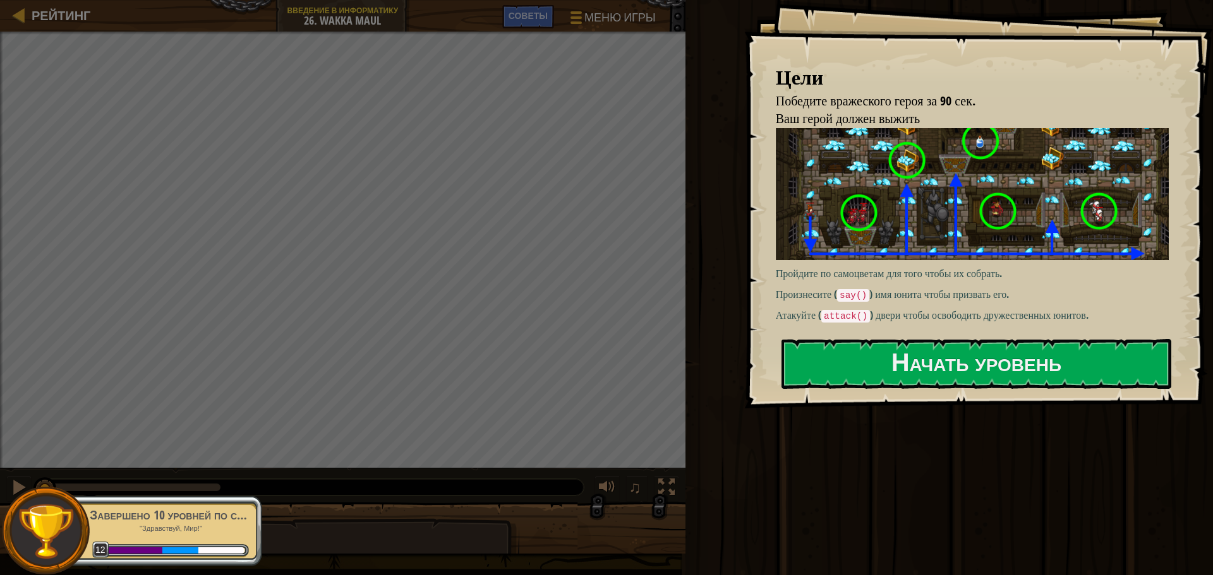
click at [115, 512] on div "Завершено 10 уровней по строкам" at bounding box center [169, 516] width 159 height 18
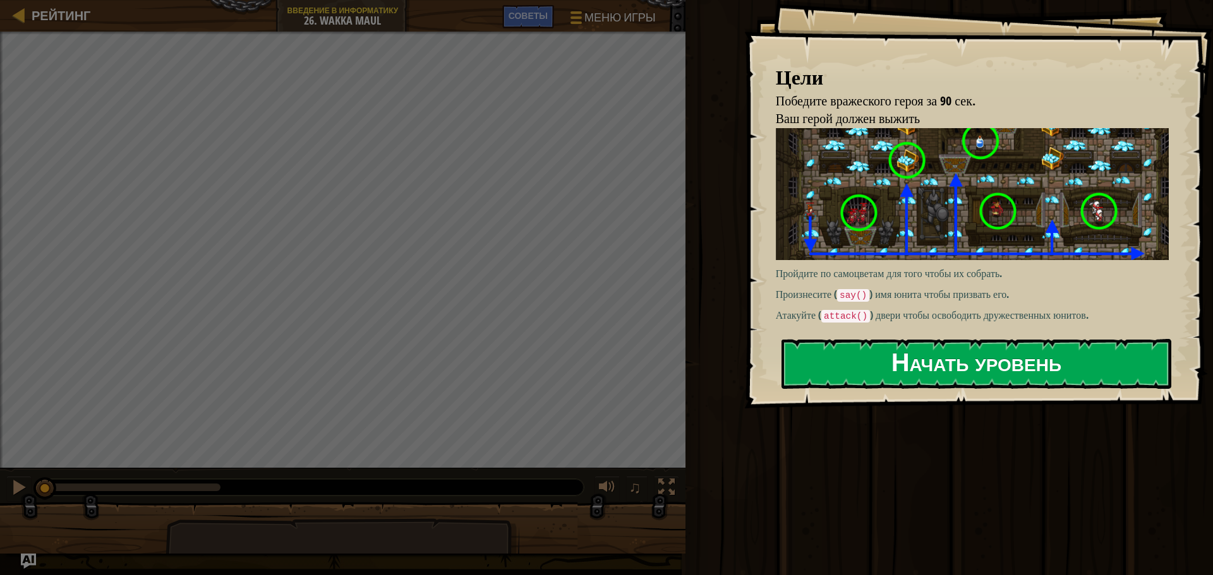
click at [1041, 350] on button "Начать уровень" at bounding box center [976, 364] width 390 height 50
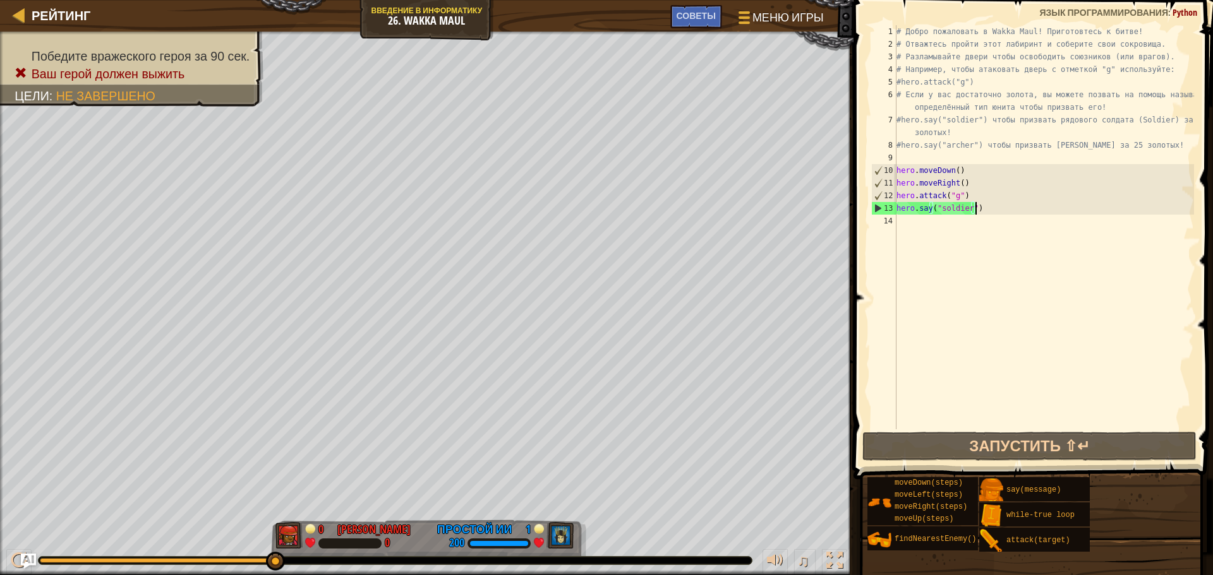
click at [1005, 211] on div "# Добро пожаловать в Wakka Maul! Приготовтесь к битве! # Отважтесь пройти этот …" at bounding box center [1044, 239] width 300 height 429
type textarea "hero.say("soldier")"
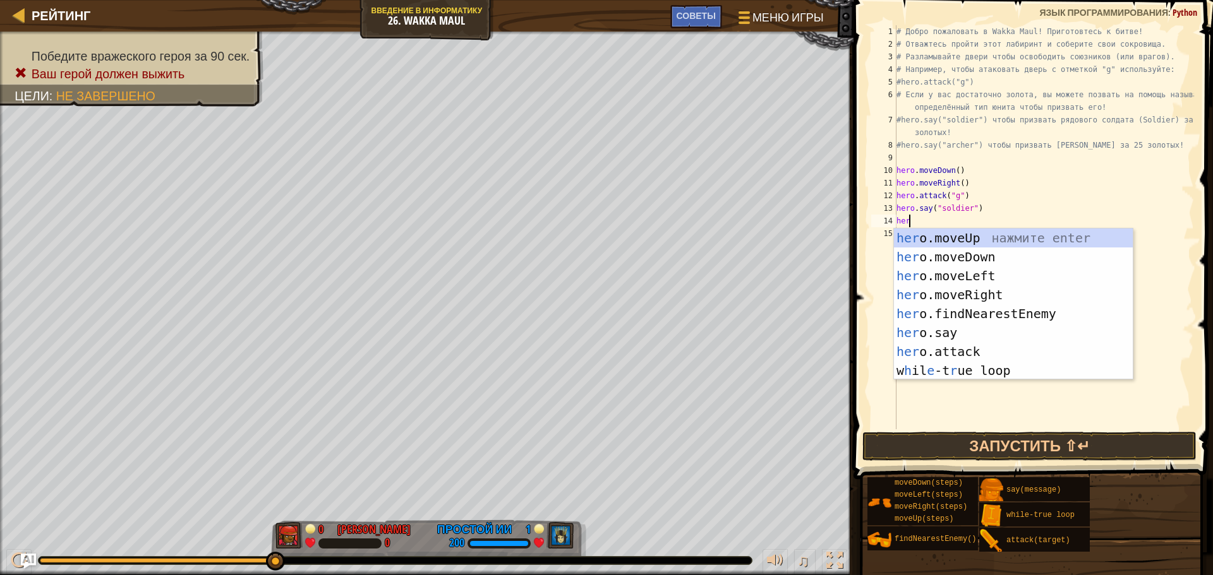
scroll to position [6, 1]
type textarea "hero."
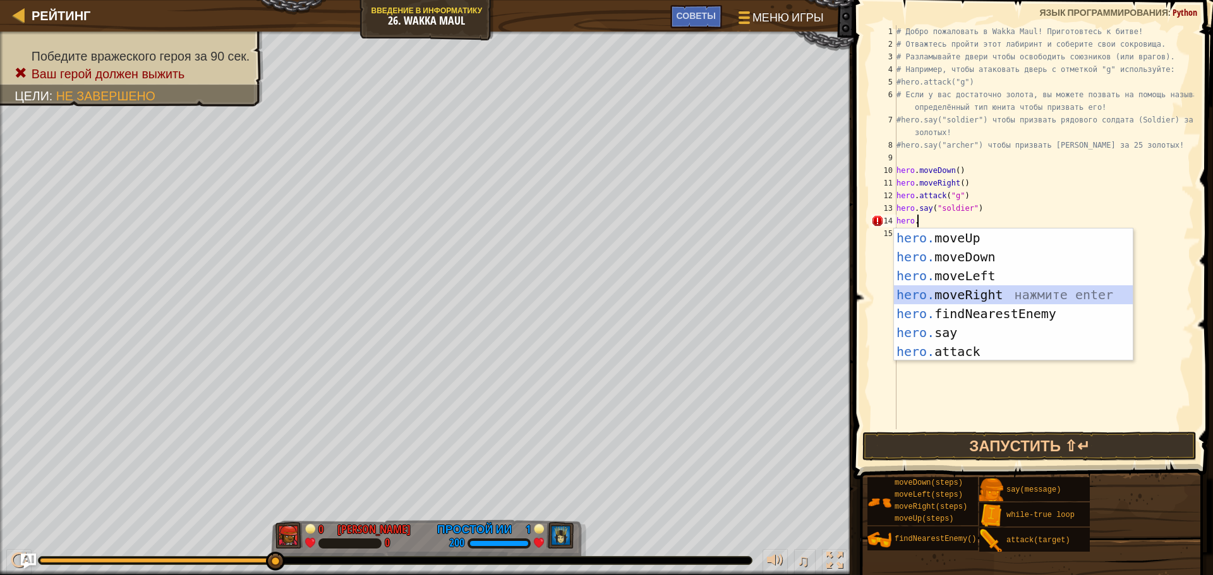
scroll to position [6, 0]
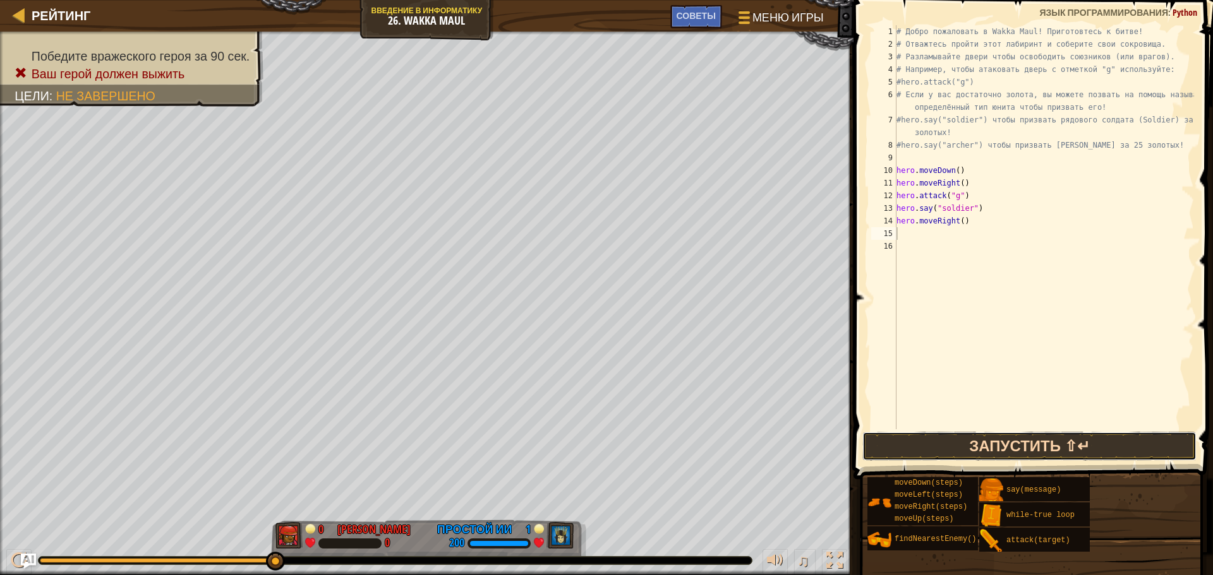
click at [1013, 440] on button "Запустить ⇧↵" at bounding box center [1029, 446] width 334 height 29
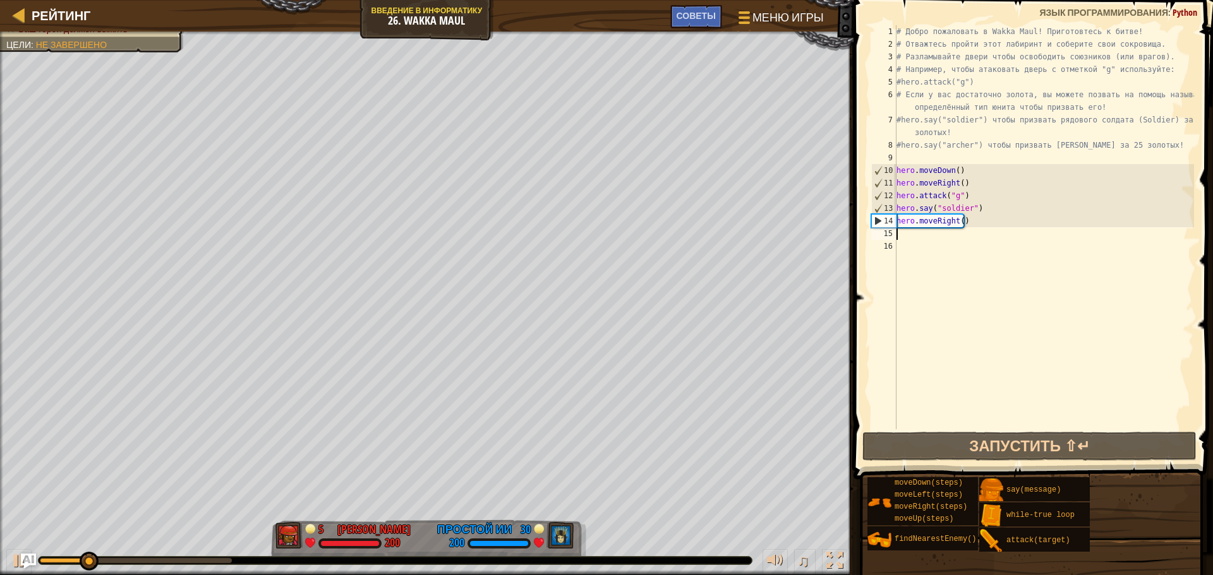
click at [987, 227] on div "# Добро пожаловать в Wakka Maul! Приготовтесь к битве! # Отважтесь пройти этот …" at bounding box center [1044, 239] width 300 height 429
type textarea "hero.moveRight()"
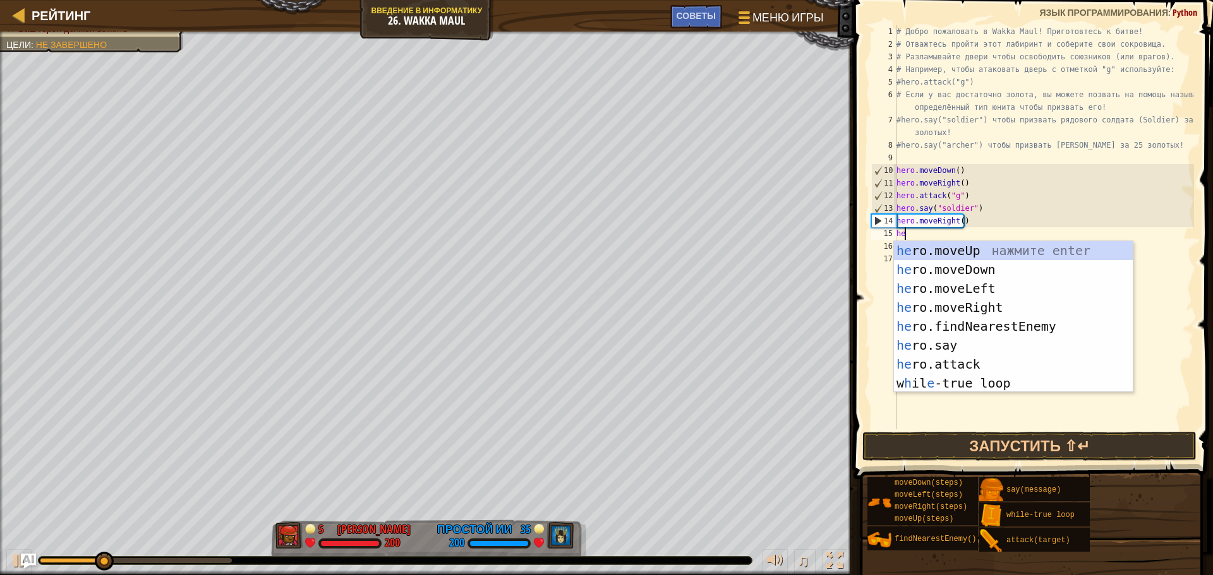
type textarea "her"
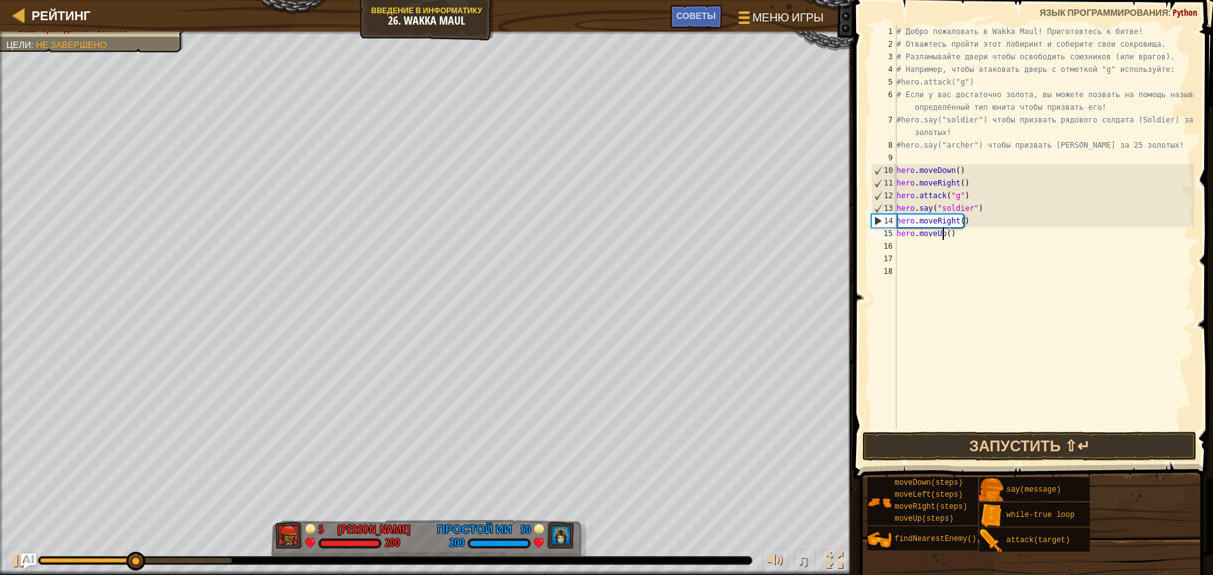
scroll to position [6, 4]
click at [997, 445] on button "Запустить ⇧↵" at bounding box center [1029, 446] width 334 height 29
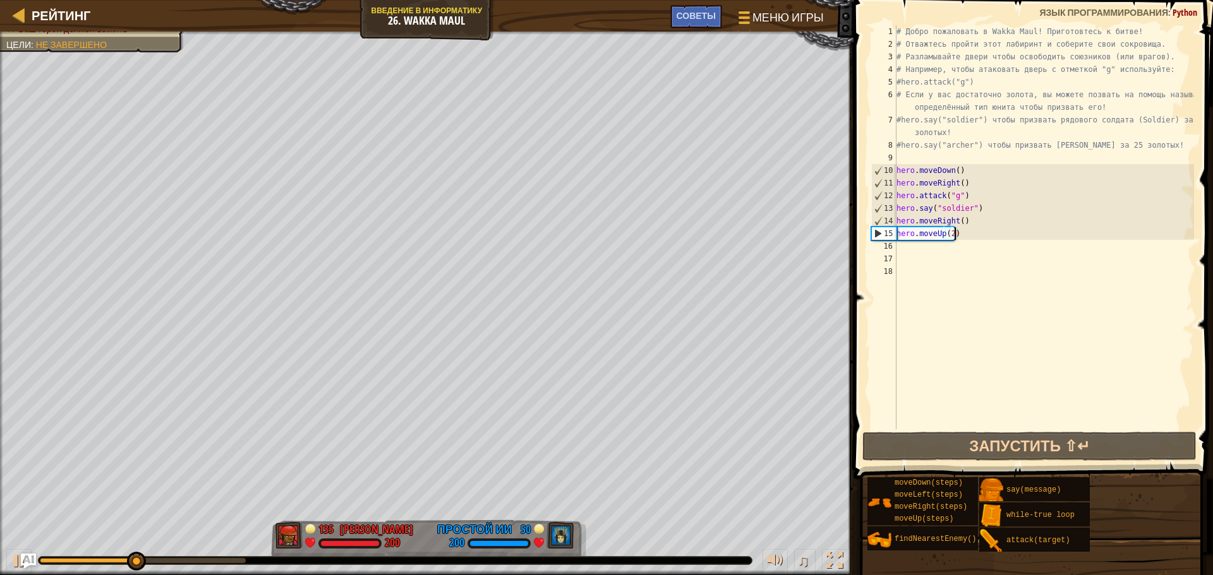
drag, startPoint x: 978, startPoint y: 235, endPoint x: 973, endPoint y: 205, distance: 30.7
click at [977, 233] on div "# Добро пожаловать в Wakka Maul! Приготовтесь к битве! # Отважтесь пройти этот …" at bounding box center [1044, 239] width 300 height 429
drag, startPoint x: 971, startPoint y: 212, endPoint x: 906, endPoint y: 219, distance: 65.4
click at [906, 219] on div "# Добро пожаловать в Wakka Maul! Приготовтесь к битве! # Отважтесь пройти этот …" at bounding box center [1044, 239] width 300 height 429
click at [969, 219] on div "# Добро пожаловать в Wakka Maul! Приготовтесь к битве! # Отважтесь пройти этот …" at bounding box center [1044, 239] width 300 height 429
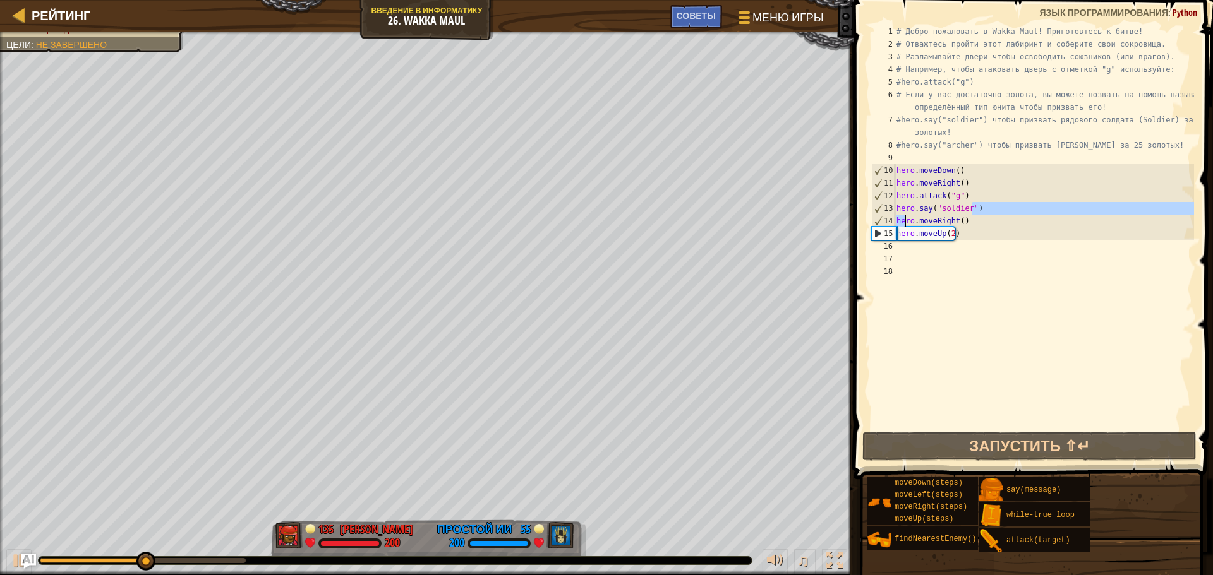
type textarea "hero.moveRight()"
drag, startPoint x: 969, startPoint y: 219, endPoint x: 849, endPoint y: 219, distance: 120.0
click at [849, 219] on div "hero.moveRight() 1 2 3 4 5 6 7 8 9 10 11 12 13 14 15 16 17 18 # Добро пожаловат…" at bounding box center [1030, 264] width 363 height 517
click at [972, 246] on div "# Добро пожаловать в Wakka Maul! Приготовтесь к битве! # Отважтесь пройти этот …" at bounding box center [1044, 239] width 300 height 429
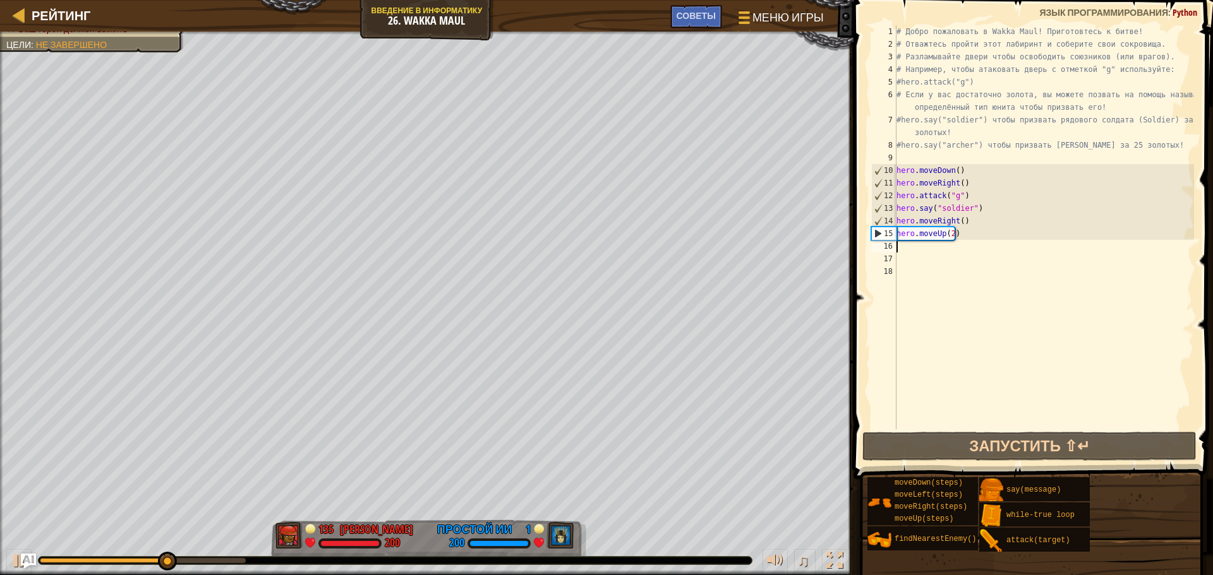
paste textarea "hero.moveRight()"
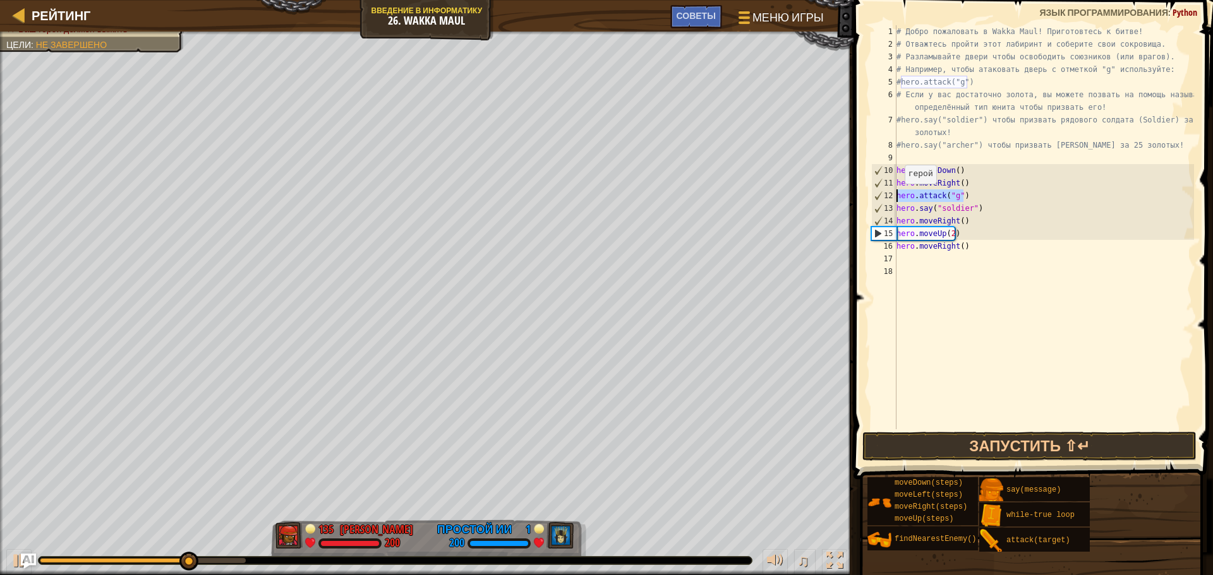
drag, startPoint x: 972, startPoint y: 198, endPoint x: 863, endPoint y: 195, distance: 108.7
click at [863, 195] on div "hero.moveRight() 1 2 3 4 5 6 7 8 9 10 11 12 13 14 15 16 17 18 # Добро пожаловат…" at bounding box center [1030, 264] width 363 height 517
type textarea "hero.attack("g")"
click at [1079, 345] on div "# Добро пожаловать в Wakka Maul! Приготовтесь к битве! # Отважтесь пройти этот …" at bounding box center [1044, 239] width 300 height 429
click at [1168, 295] on div "# Добро пожаловать в Wakka Maul! Приготовтесь к битве! # Отважтесь пройти этот …" at bounding box center [1044, 239] width 300 height 429
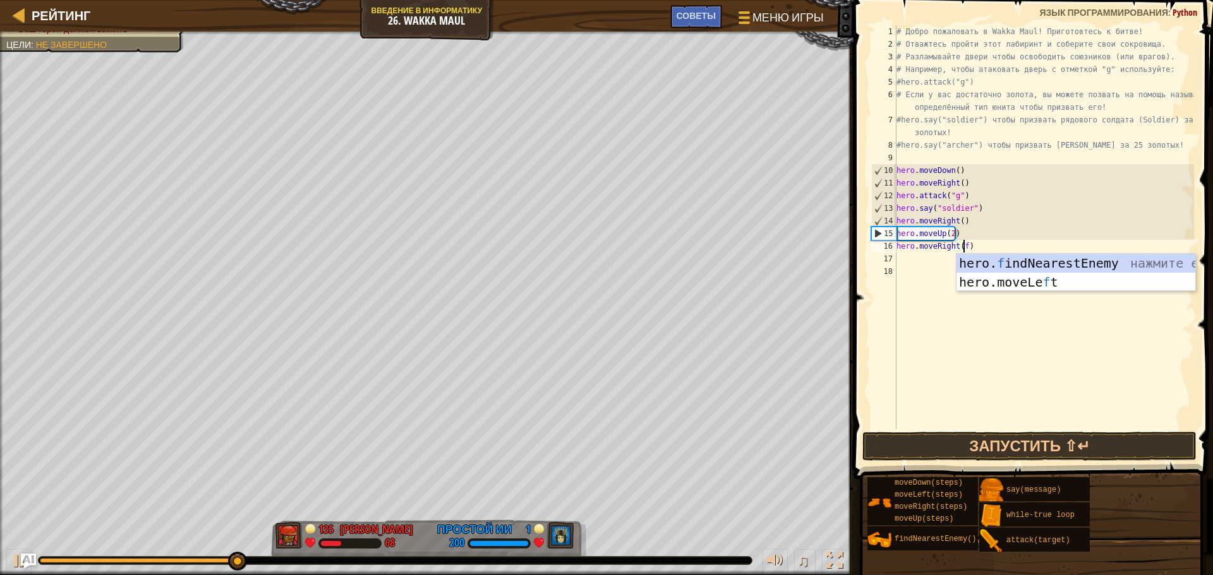
scroll to position [6, 5]
type textarea "hero.moveRight()"
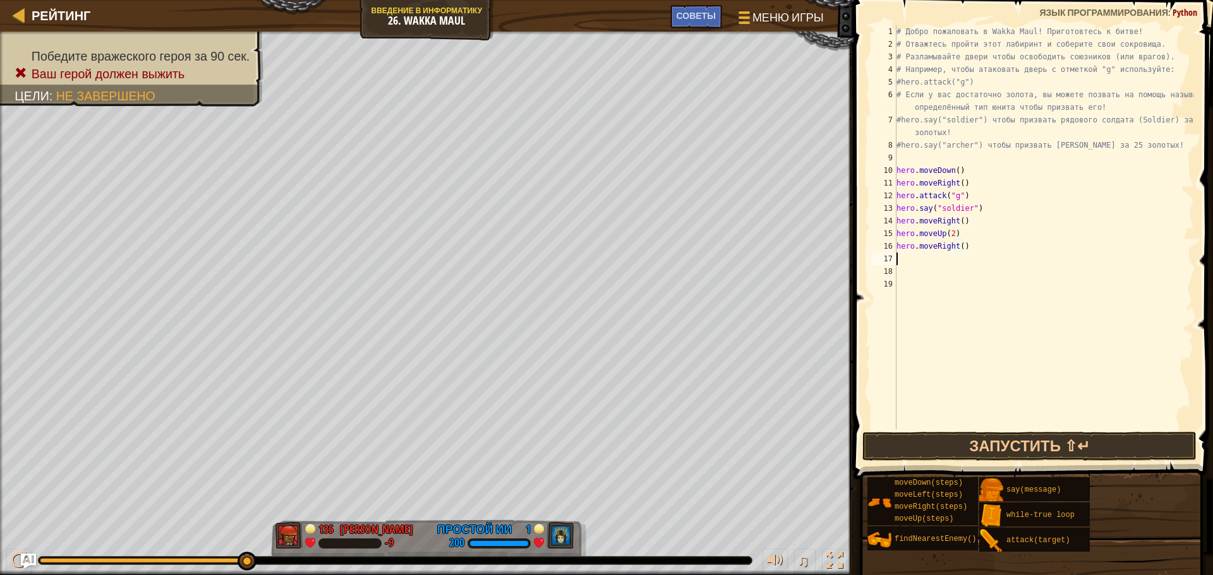
scroll to position [6, 0]
paste textarea "hero.attack("g")"
click at [931, 447] on button "Запустить ⇧↵" at bounding box center [1029, 446] width 334 height 29
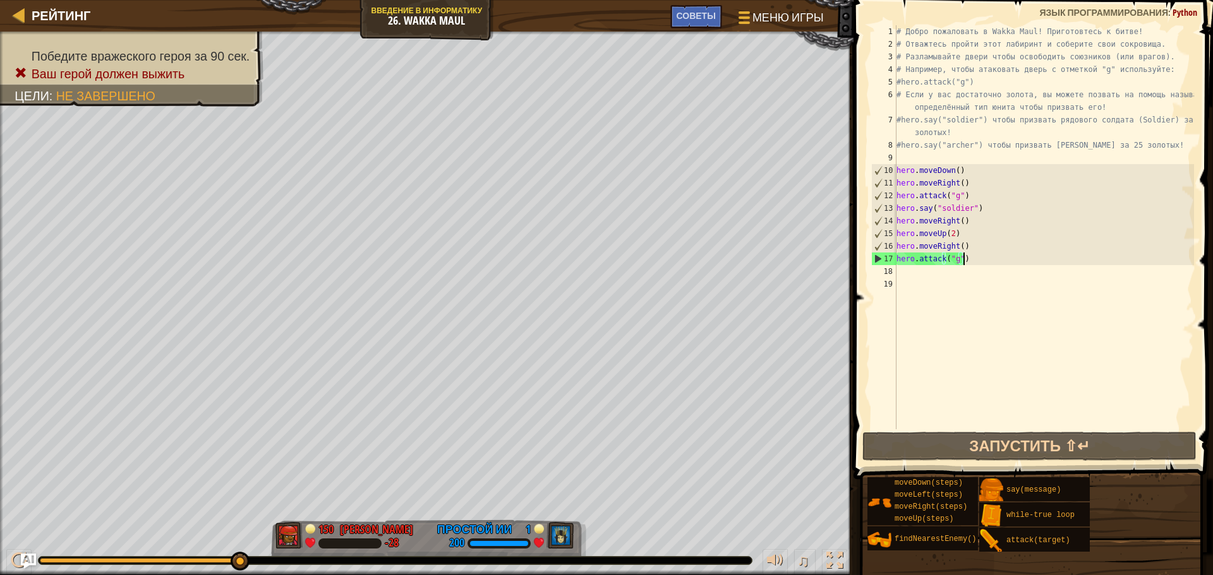
click at [971, 255] on div "# Добро пожаловать в Wakka Maul! Приготовтесь к битве! # Отважтесь пройти этот …" at bounding box center [1044, 239] width 300 height 429
drag, startPoint x: 956, startPoint y: 255, endPoint x: 973, endPoint y: 224, distance: 35.9
click at [973, 224] on div "# Добро пожаловать в Wakka Maul! Приготовтесь к битве! # Отважтесь пройти этот …" at bounding box center [1044, 239] width 300 height 429
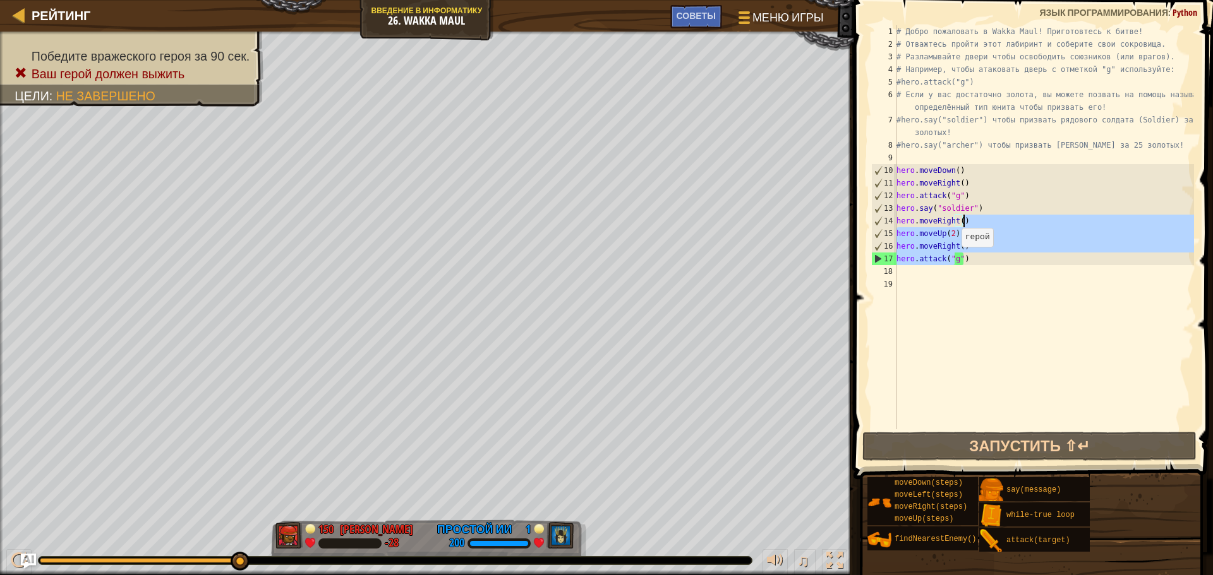
click at [955, 260] on div "# Добро пожаловать в Wakka Maul! Приготовтесь к битве! # Отважтесь пройти этот …" at bounding box center [1044, 227] width 300 height 404
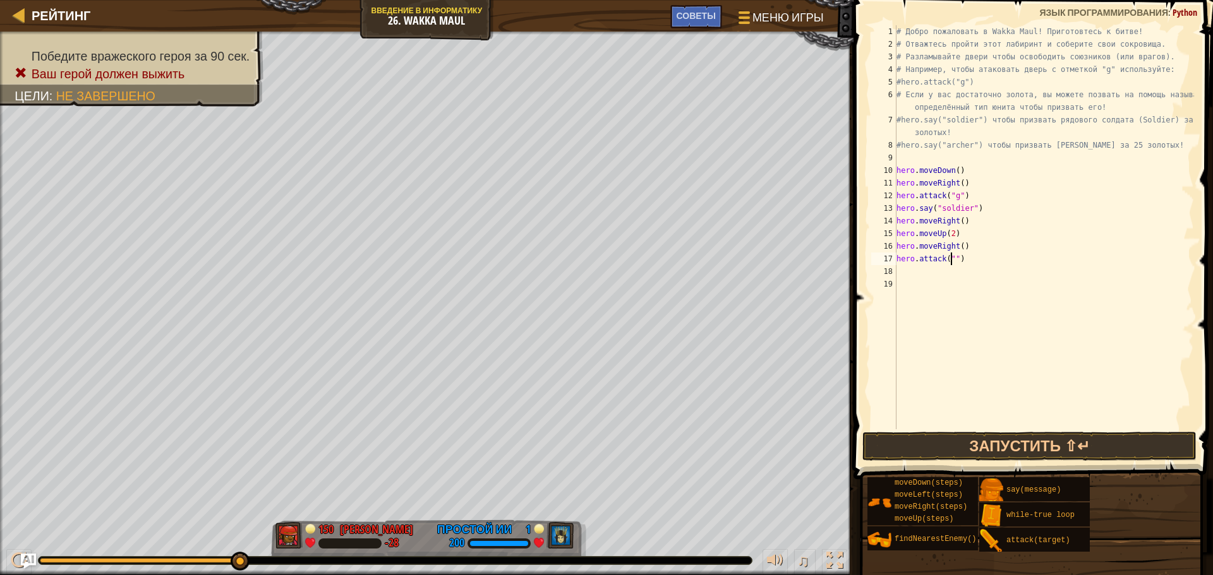
scroll to position [6, 4]
type textarea "hero.attack("f")"
click at [894, 442] on button "Запустить ⇧↵" at bounding box center [1029, 446] width 334 height 29
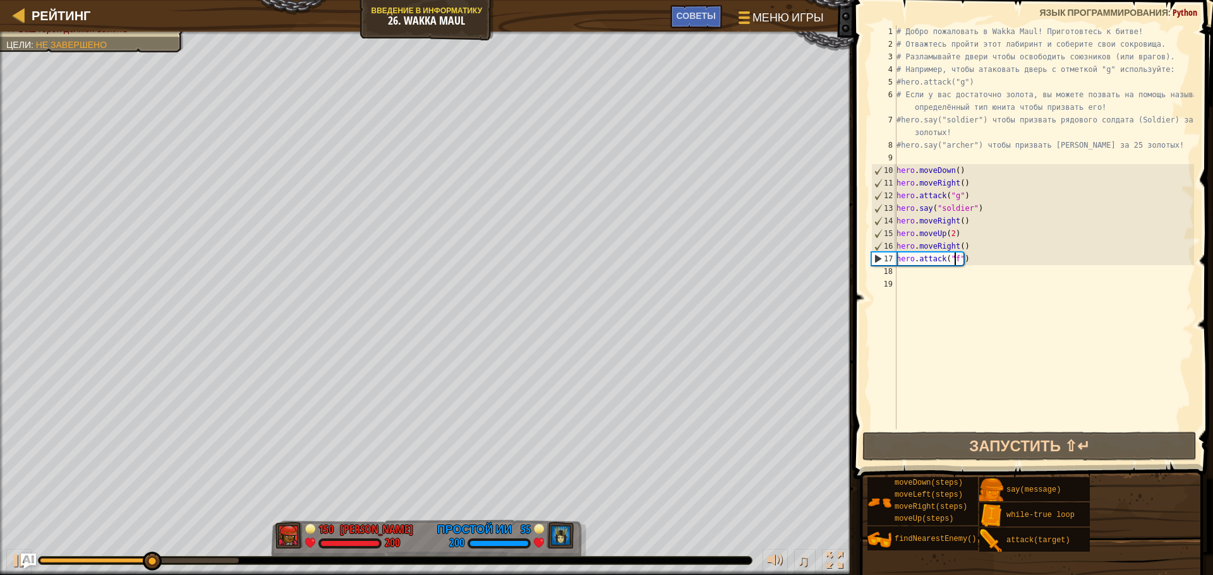
click at [988, 255] on div "# Добро пожаловать в Wakka Maul! Приготовтесь к битве! # Отважтесь пройти этот …" at bounding box center [1044, 239] width 300 height 429
click at [990, 263] on div "# Добро пожаловать в Wakka Maul! Приготовтесь к битве! # Отважтесь пройти этот …" at bounding box center [1044, 239] width 300 height 429
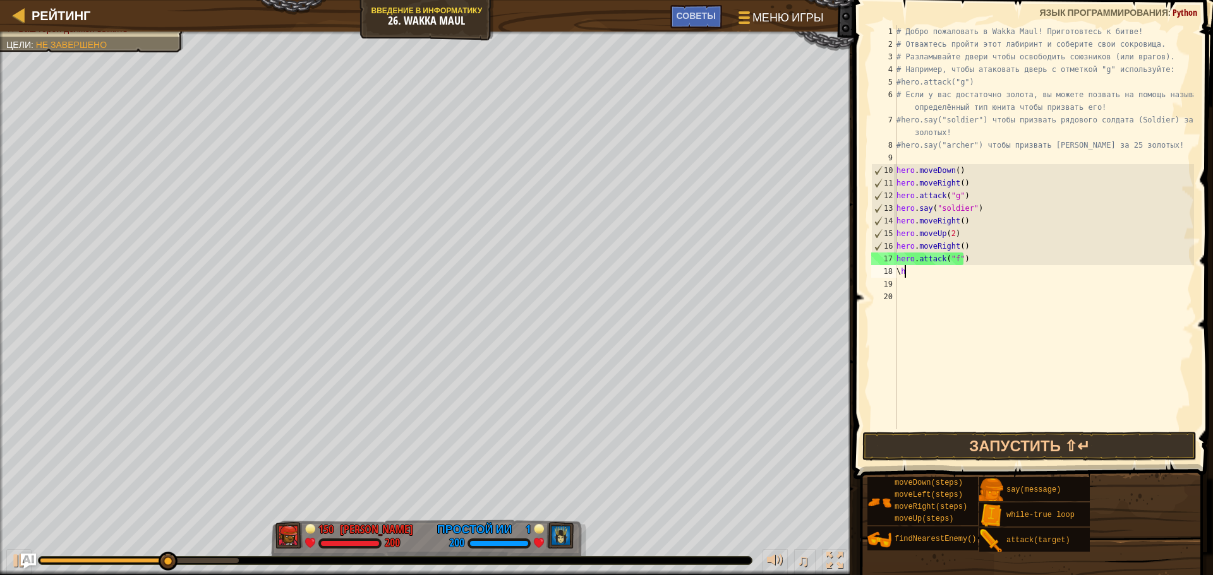
type textarea "\"
type textarea "he"
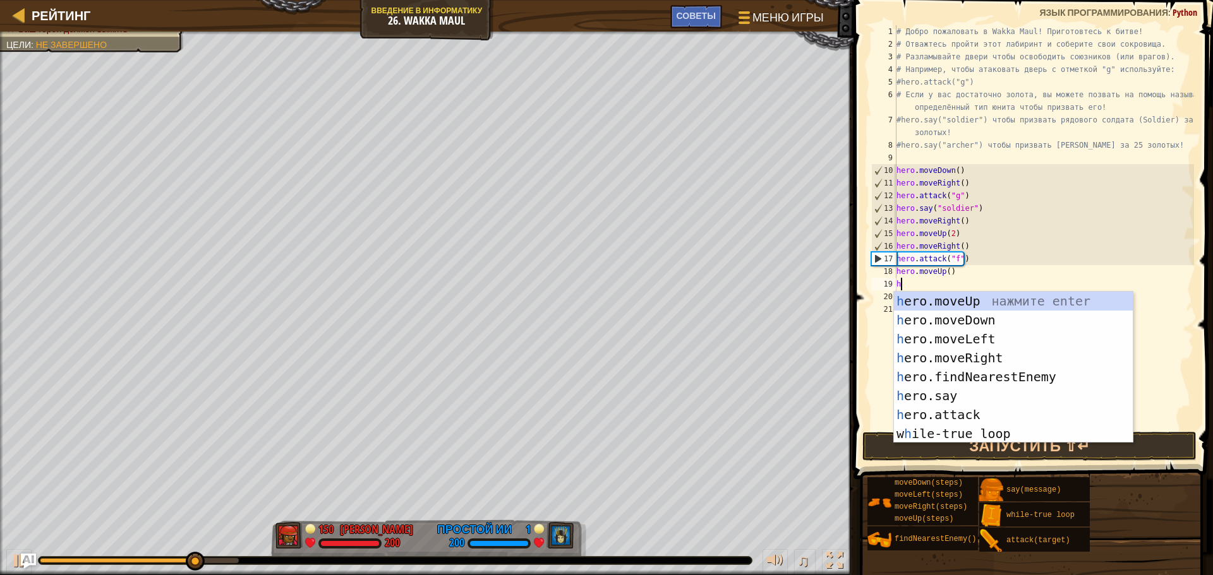
type textarea "her"
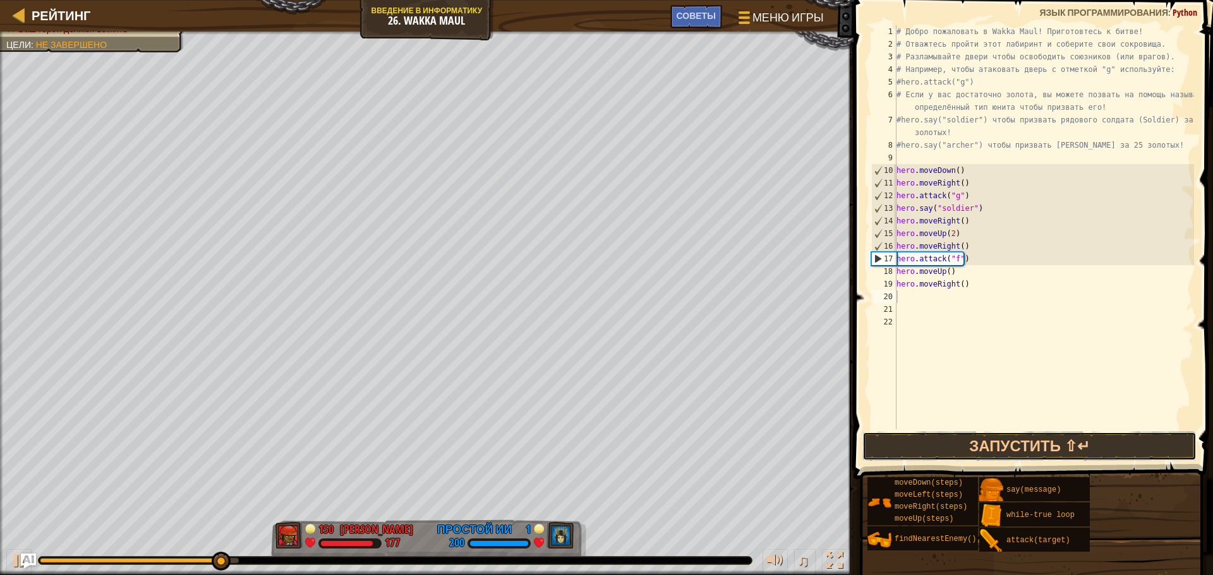
drag, startPoint x: 966, startPoint y: 439, endPoint x: 873, endPoint y: 472, distance: 98.5
click at [964, 439] on button "Запустить ⇧↵" at bounding box center [1029, 446] width 334 height 29
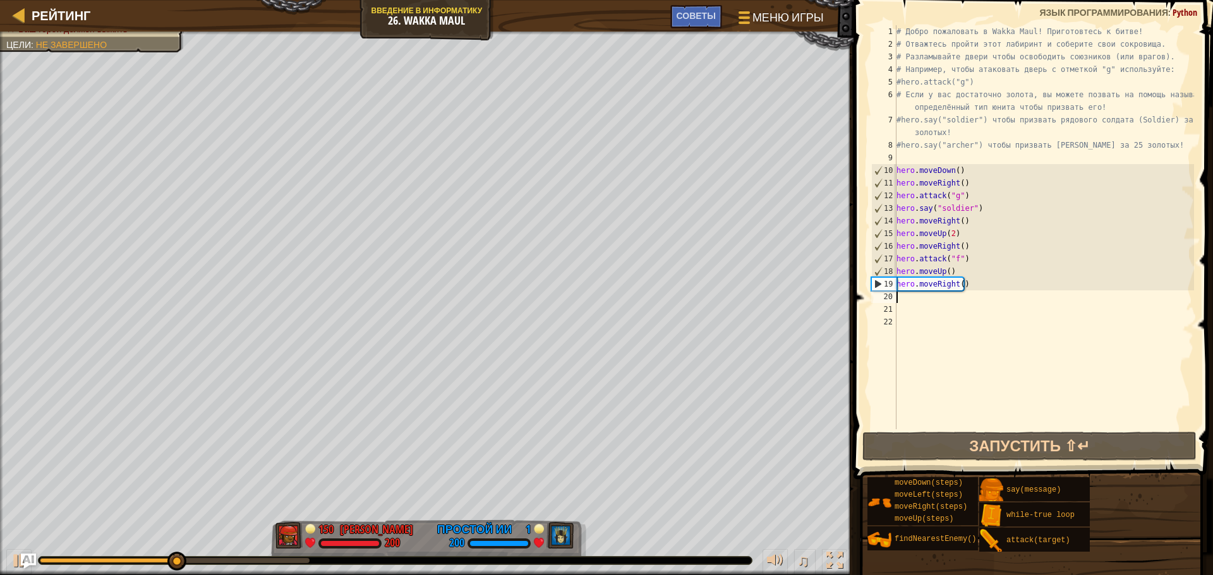
click at [964, 262] on div "# Добро пожаловать в Wakka Maul! Приготовтесь к битве! # Отважтесь пройти этот …" at bounding box center [1044, 239] width 300 height 429
type textarea "hero.attack("f")"
click at [822, 258] on div "Рейтинг Введение в Информатику 26. Wakka Maul Меню игры Готово Советы 1 ההההההה…" at bounding box center [606, 287] width 1213 height 575
click at [1081, 357] on div "# Добро пожаловать в Wakka Maul! Приготовтесь к битве! # Отважтесь пройти этот …" at bounding box center [1044, 239] width 300 height 429
click at [1071, 323] on div "# Добро пожаловать в Wakka Maul! Приготовтесь к битве! # Отважтесь пройти этот …" at bounding box center [1044, 239] width 300 height 429
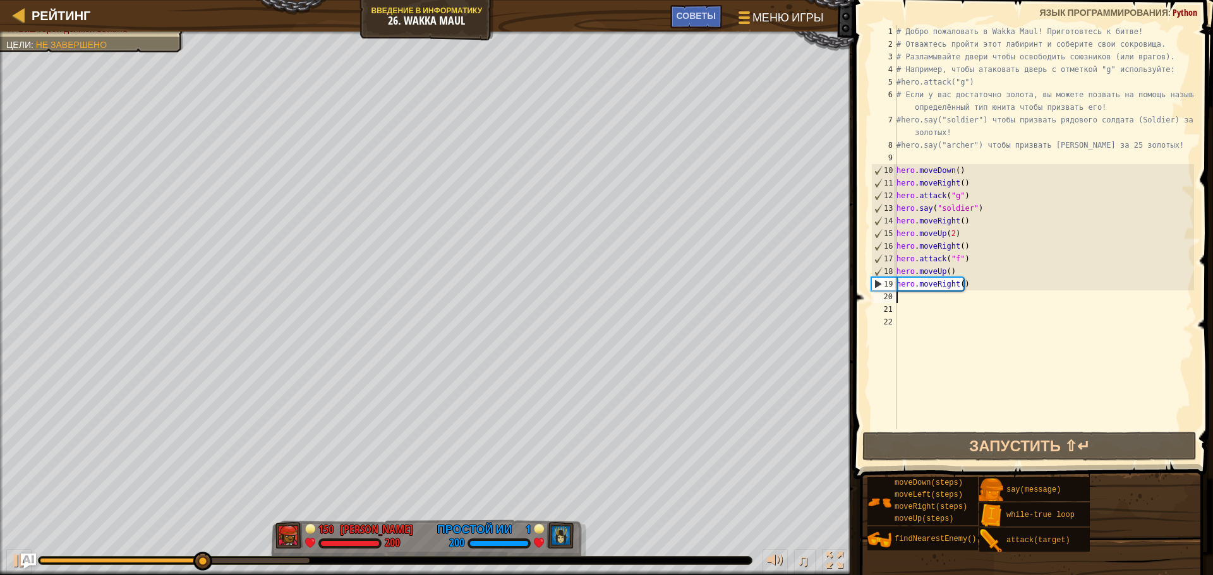
paste textarea "hero.attack("f")"
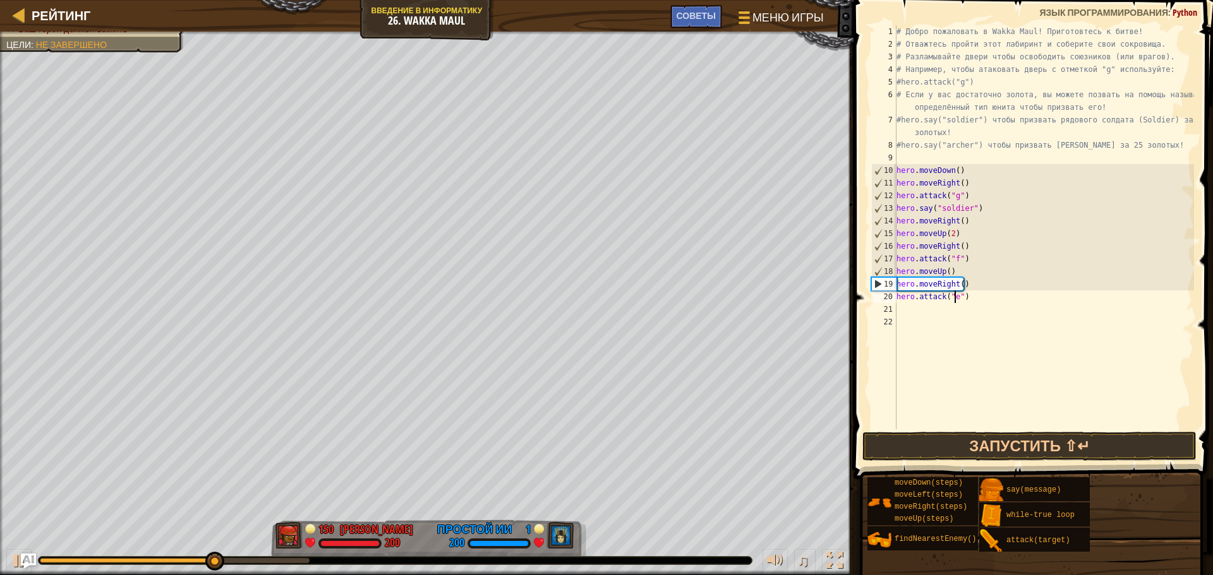
scroll to position [6, 4]
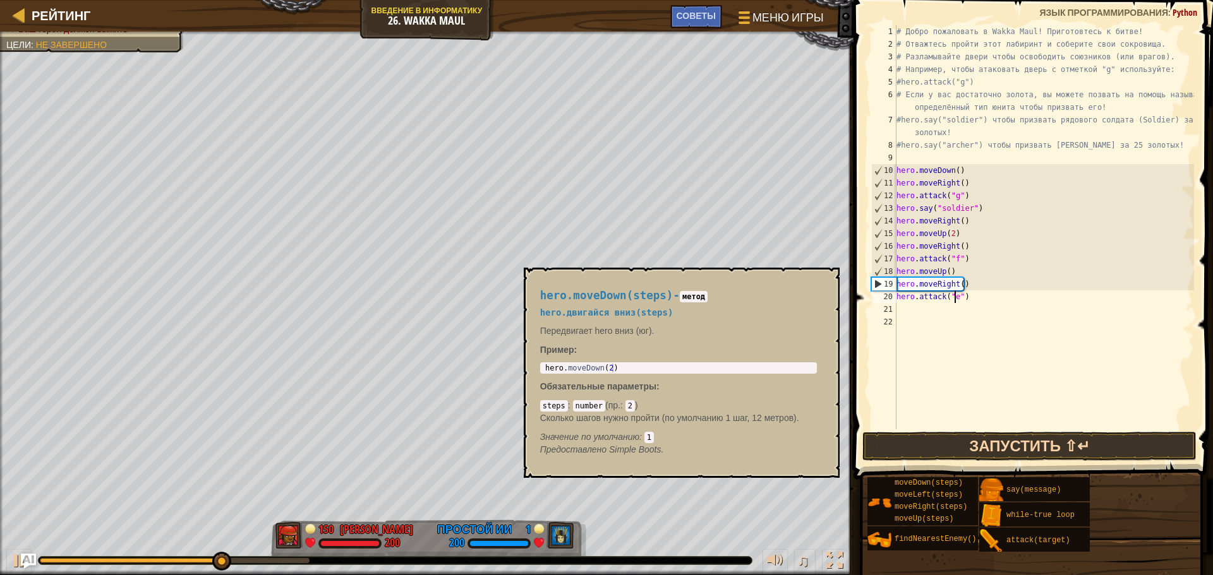
type textarea "hero.attack("e")"
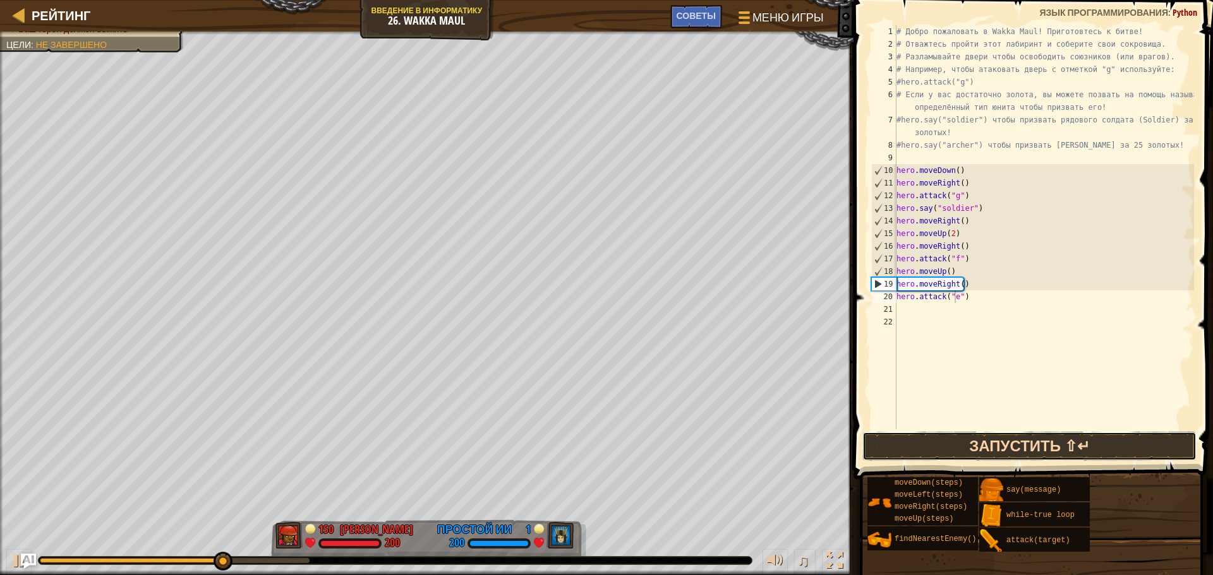
click at [920, 445] on button "Запустить ⇧↵" at bounding box center [1029, 446] width 334 height 29
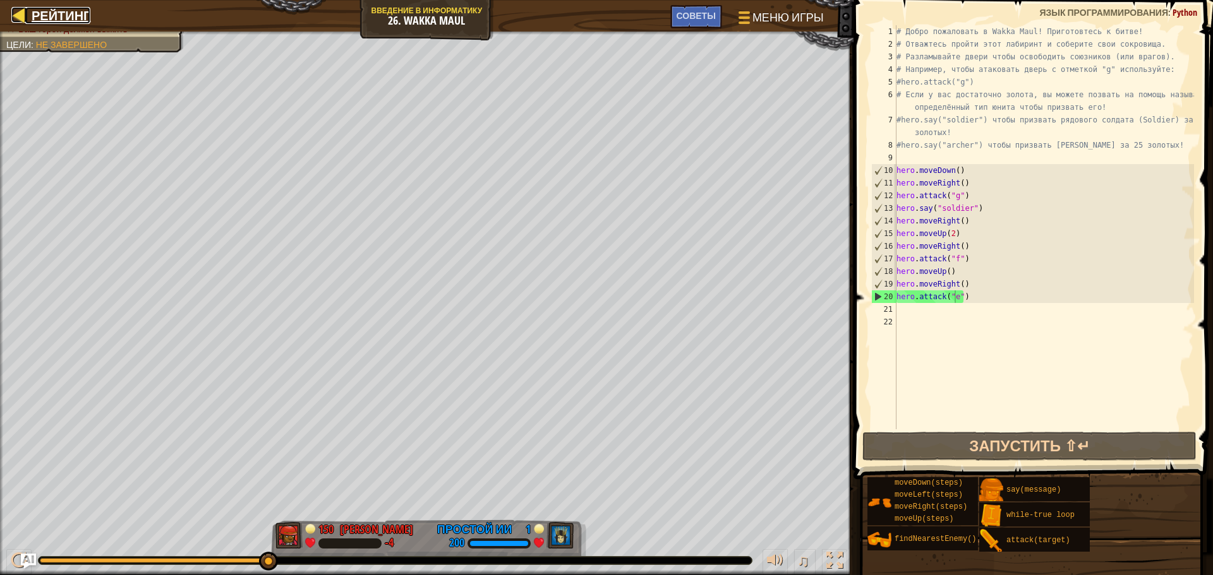
click at [22, 11] on div at bounding box center [19, 15] width 16 height 16
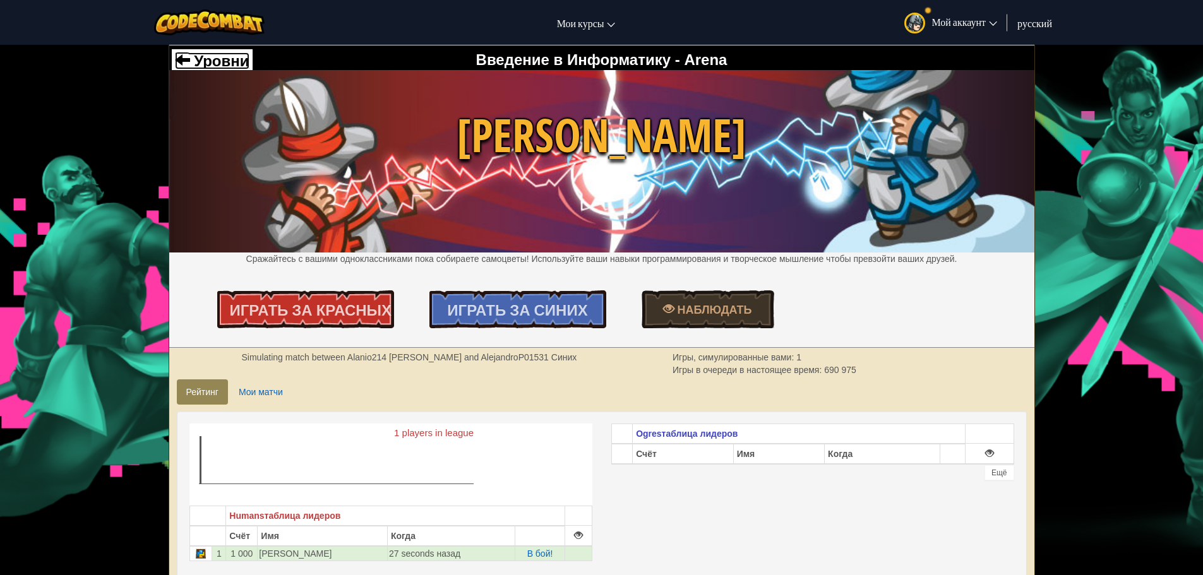
click at [220, 67] on span "Уровни" at bounding box center [219, 60] width 59 height 17
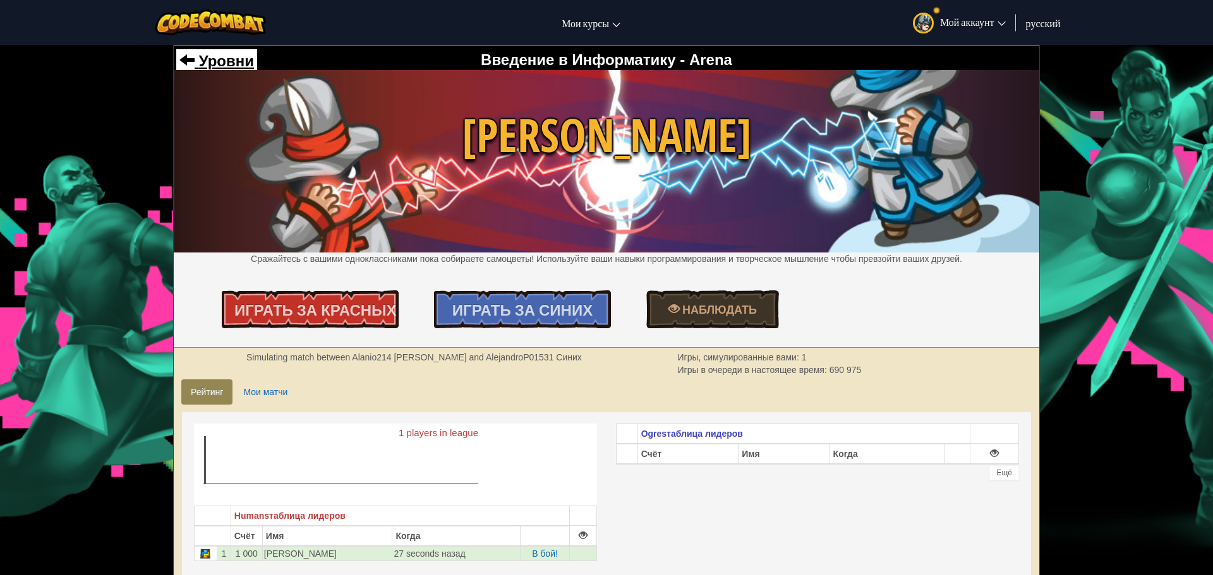
select select "ru"
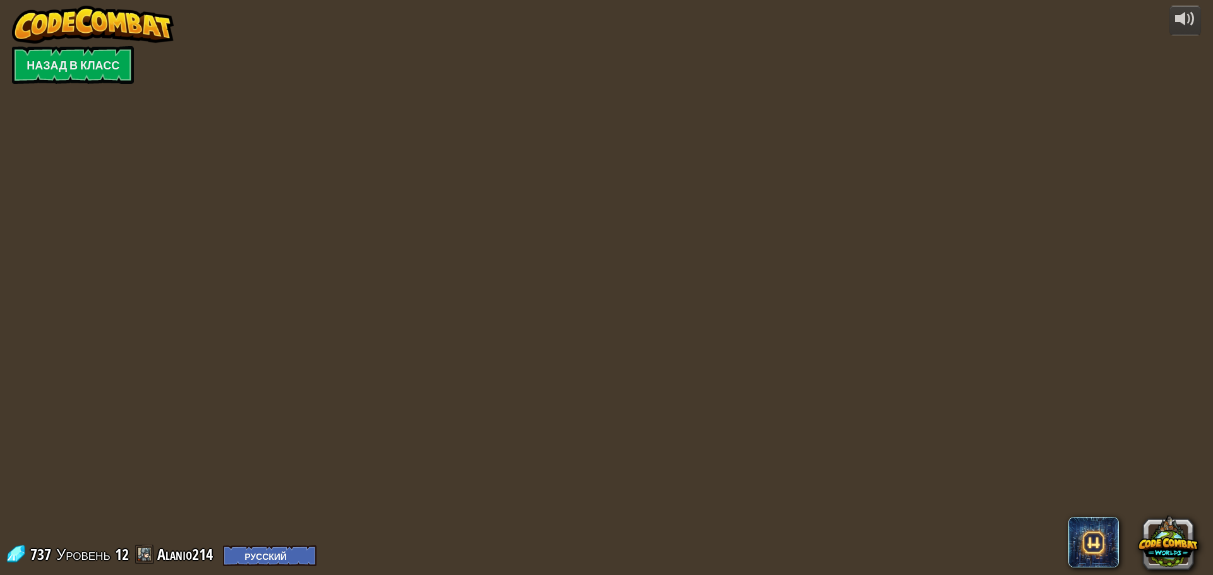
select select "ru"
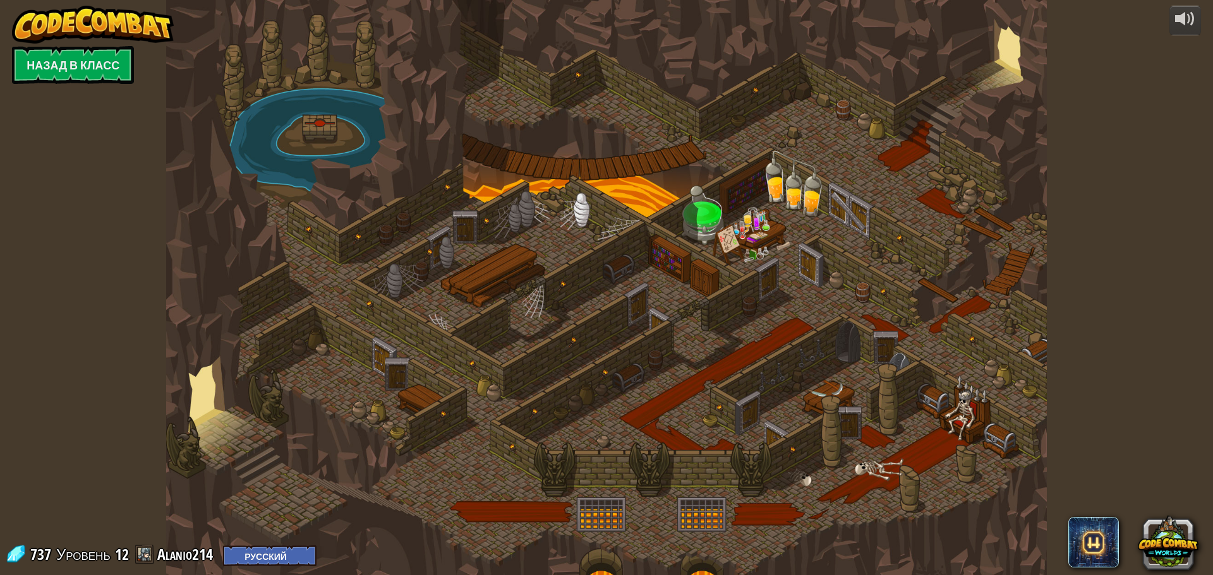
select select "ru"
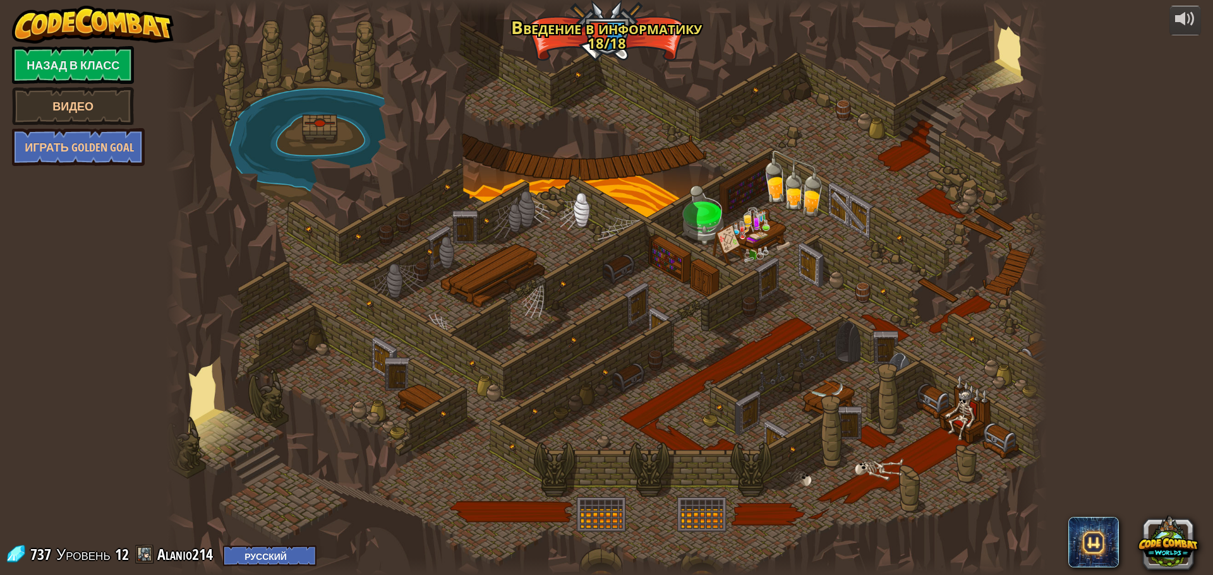
select select "ru"
